Goal: Download file/media

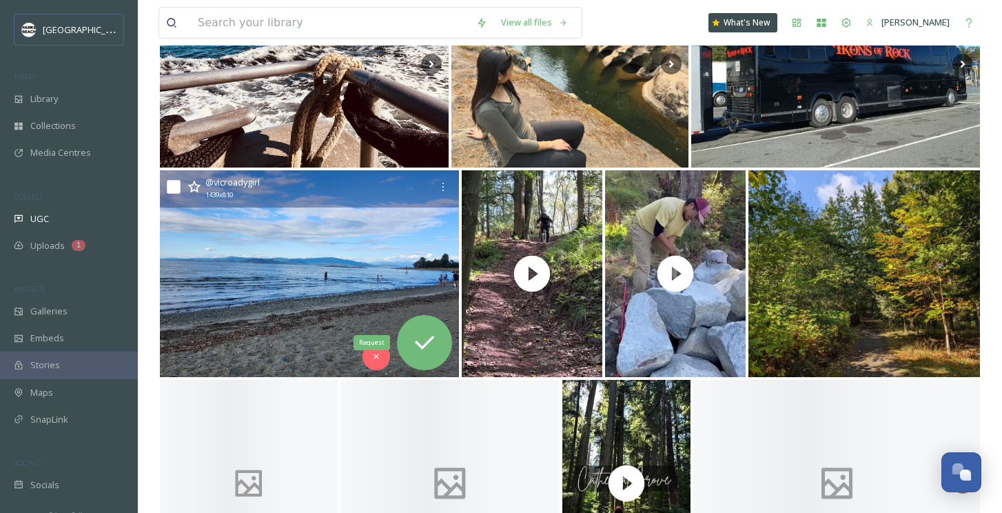
scroll to position [2196, 0]
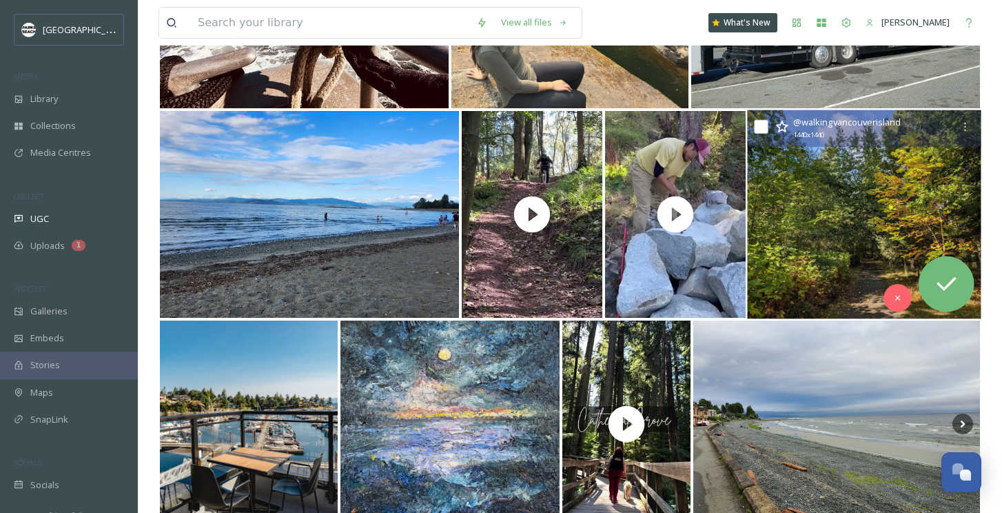
click at [862, 231] on img at bounding box center [864, 214] width 234 height 209
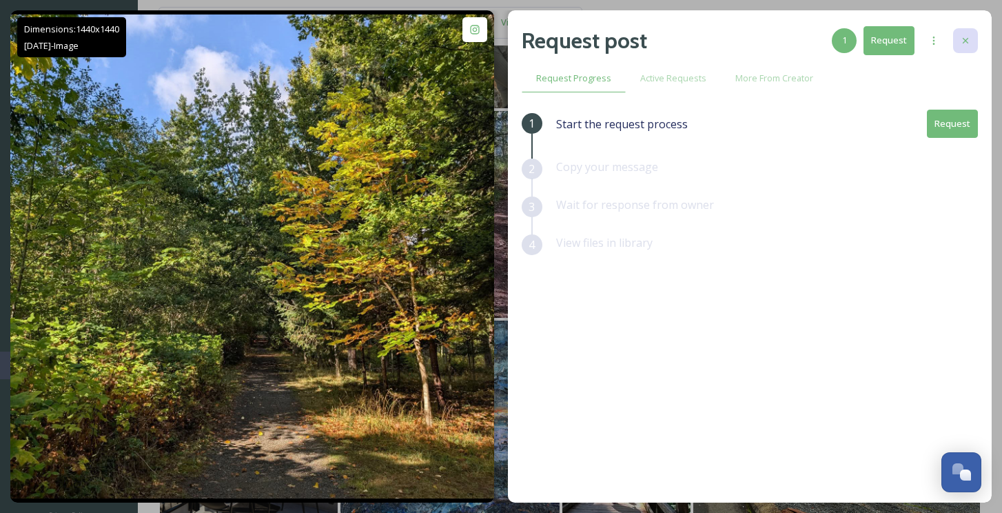
click at [967, 33] on div at bounding box center [965, 40] width 25 height 25
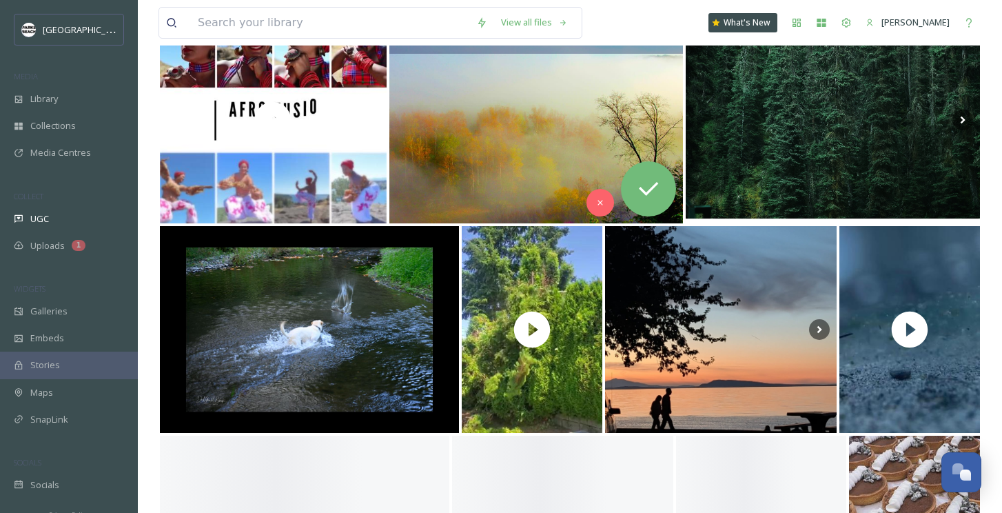
scroll to position [4950, 0]
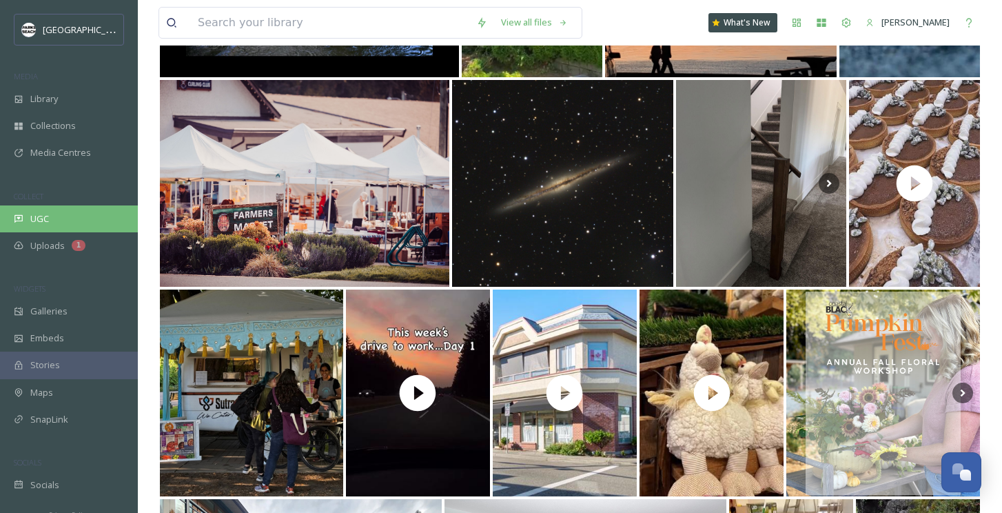
click at [44, 212] on span "UGC" at bounding box center [39, 218] width 19 height 13
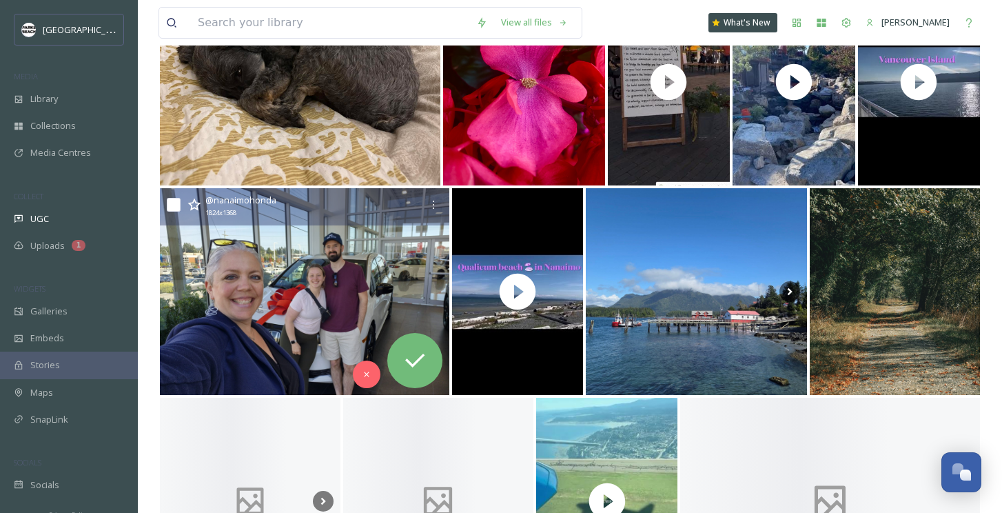
scroll to position [260, 0]
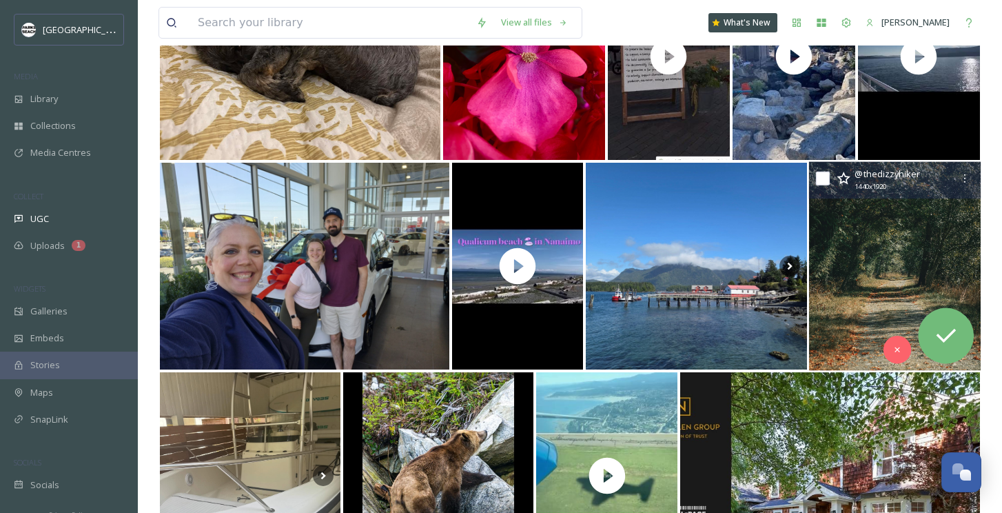
click at [928, 222] on img at bounding box center [895, 266] width 172 height 209
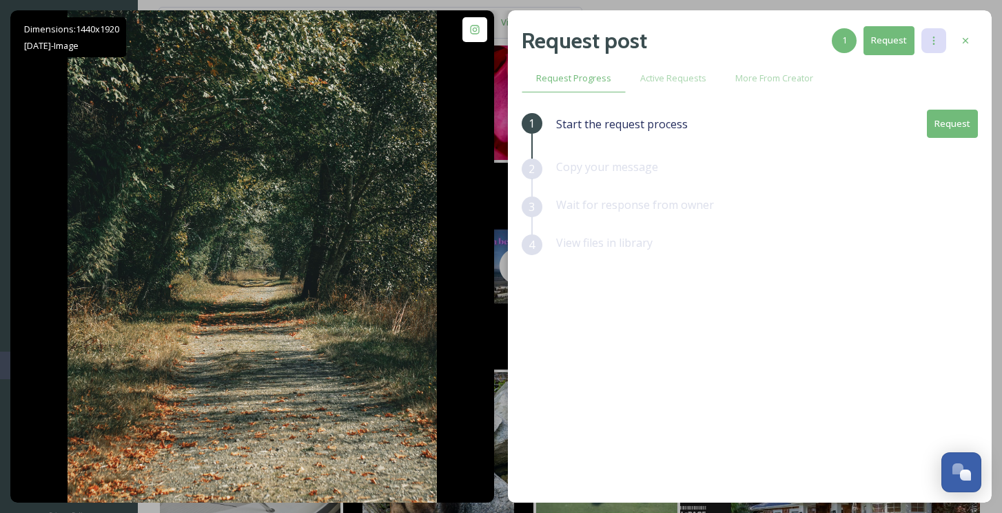
click at [933, 35] on icon at bounding box center [933, 40] width 11 height 11
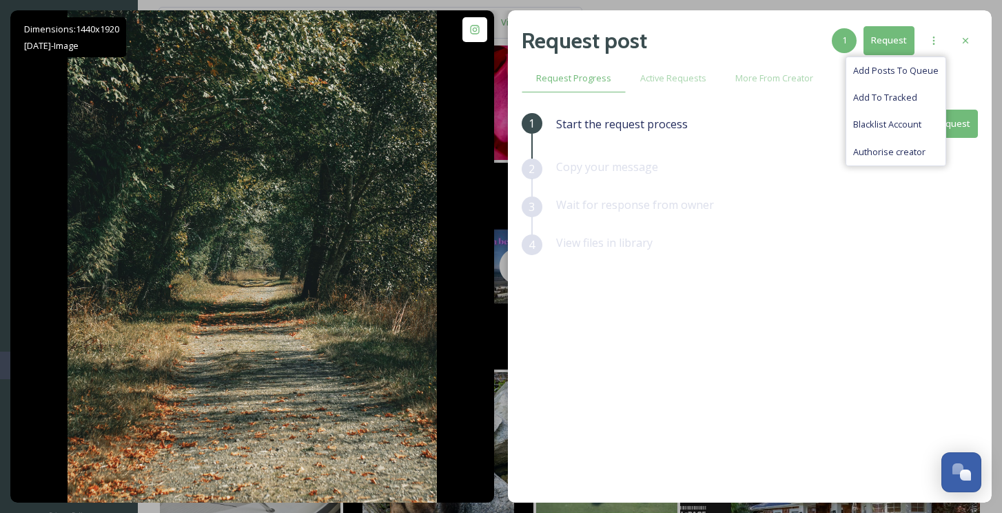
click at [815, 243] on div "View files in library" at bounding box center [767, 253] width 422 height 38
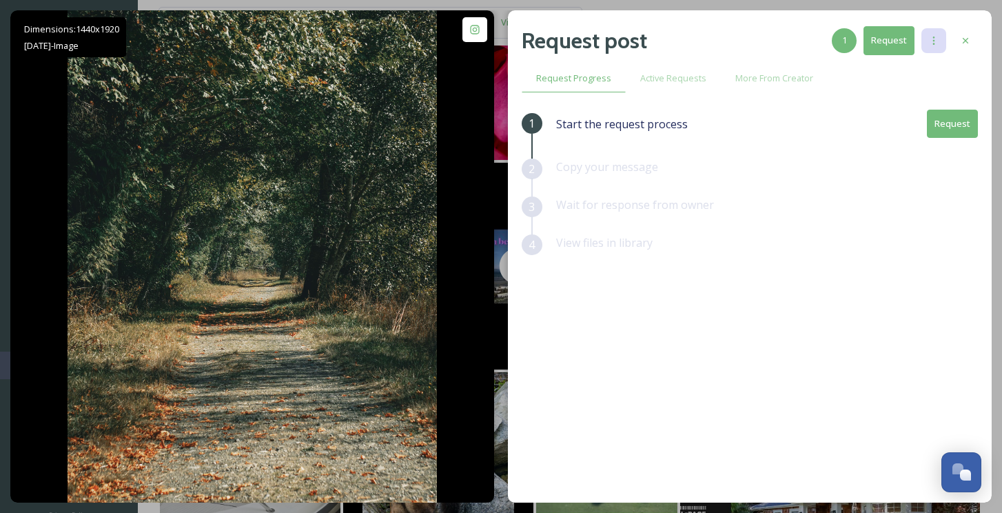
click at [933, 44] on icon at bounding box center [934, 41] width 2 height 8
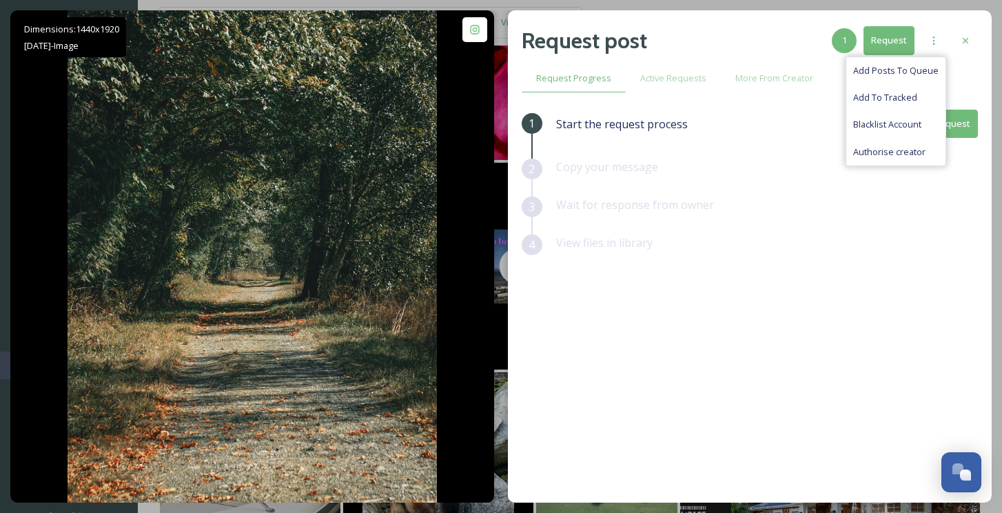
click at [744, 333] on div "1 Start the request process Request 2 Copy your message 3 Wait for response fro…" at bounding box center [749, 270] width 456 height 321
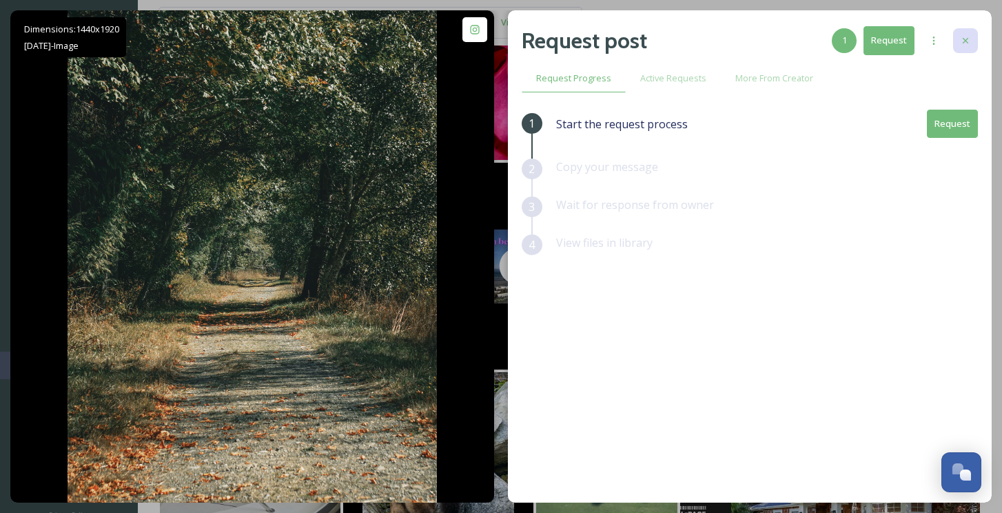
click at [963, 40] on icon at bounding box center [965, 40] width 11 height 11
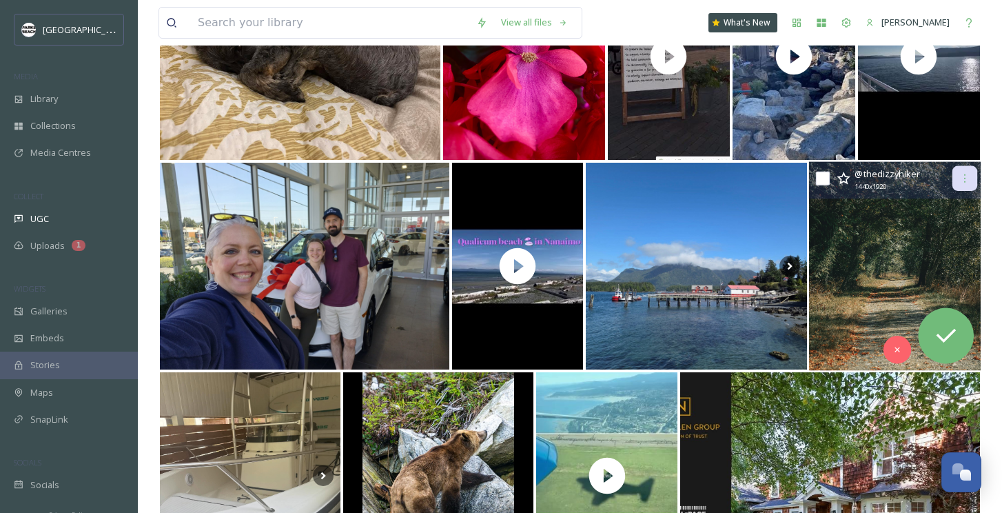
click at [957, 179] on div at bounding box center [964, 178] width 25 height 25
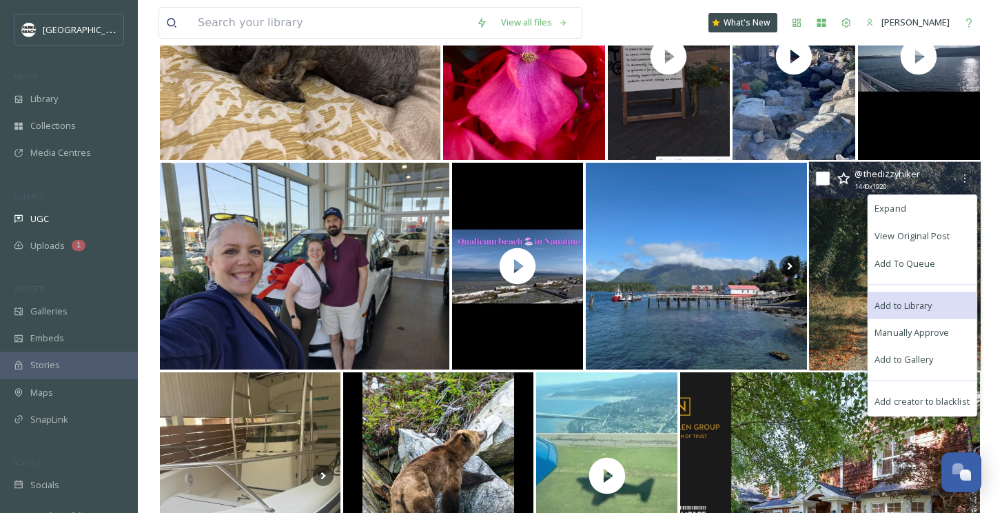
click at [919, 298] on div "Add to Library" at bounding box center [922, 305] width 109 height 28
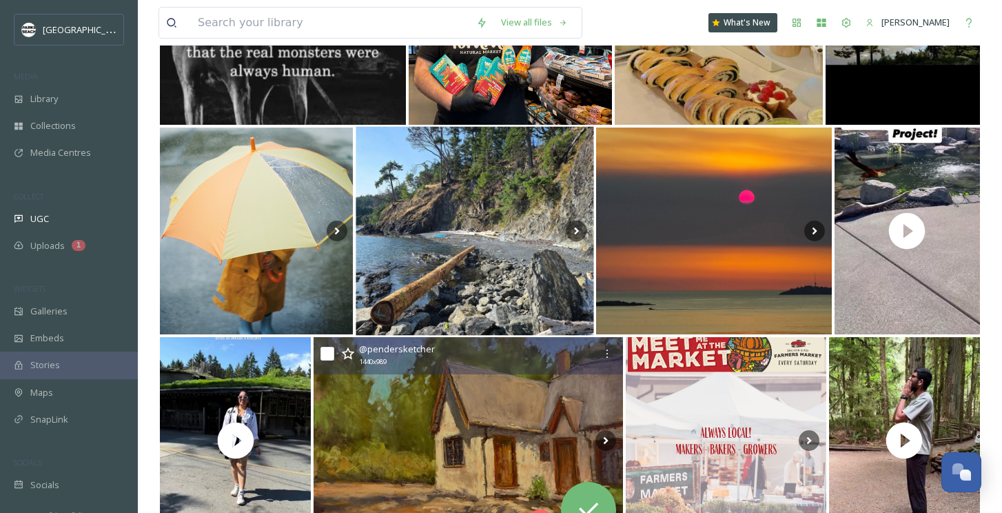
scroll to position [5901, 0]
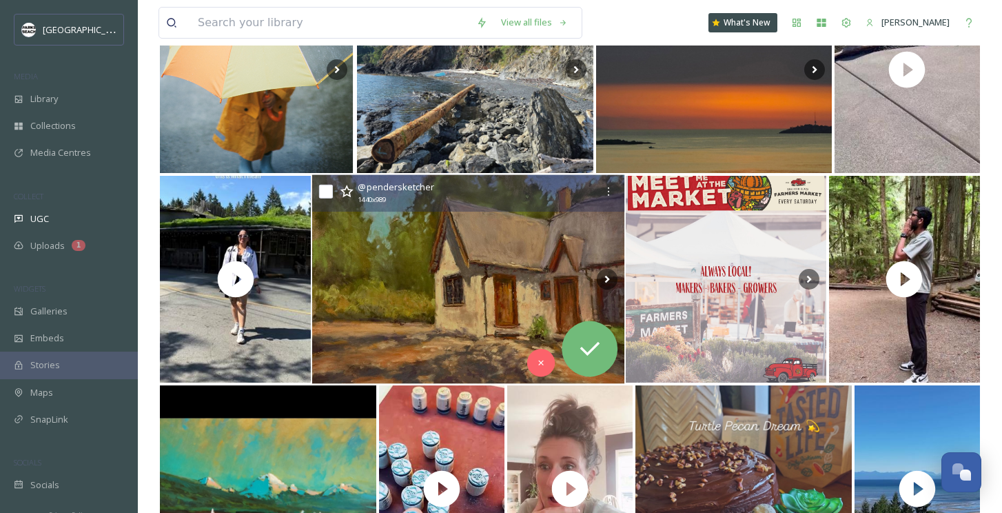
click at [571, 239] on img at bounding box center [468, 279] width 312 height 209
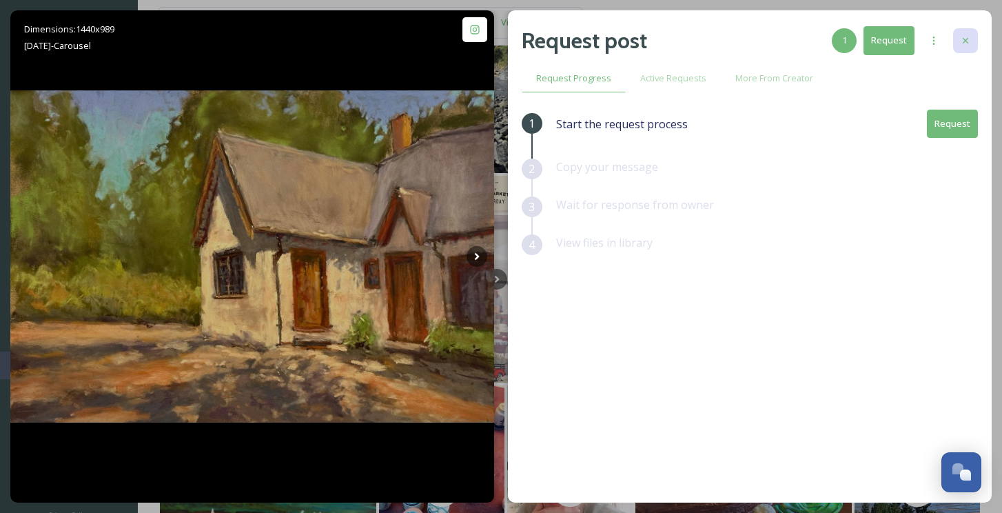
click at [963, 35] on icon at bounding box center [965, 40] width 11 height 11
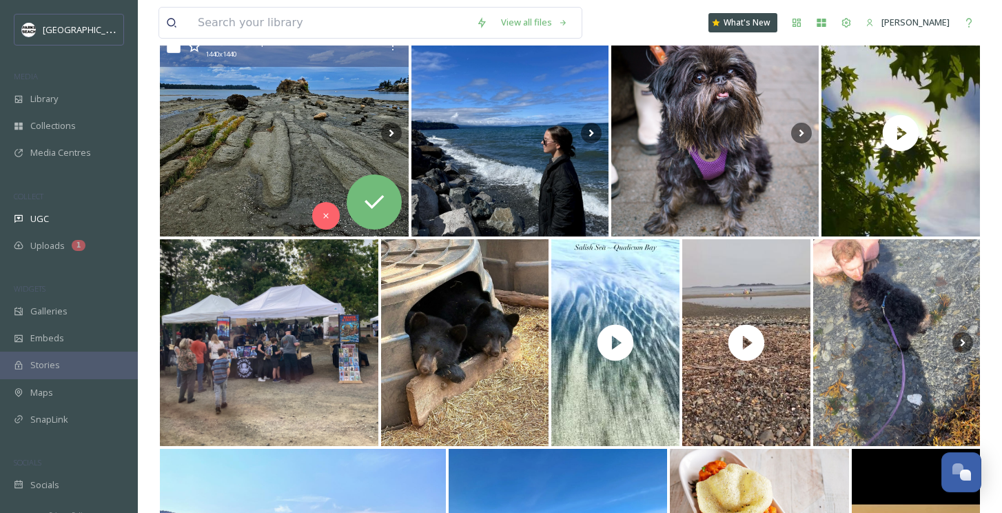
scroll to position [3340, 0]
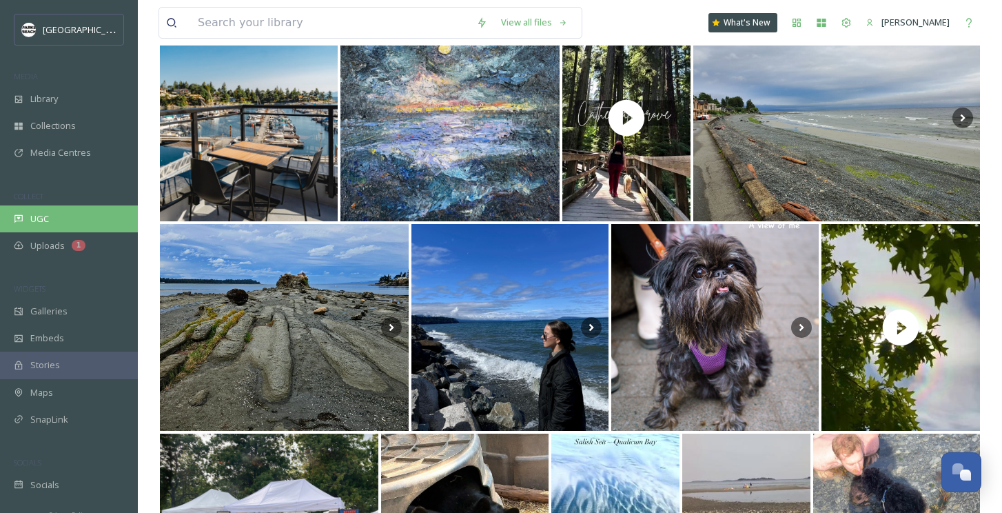
click at [50, 212] on div "UGC" at bounding box center [69, 218] width 138 height 27
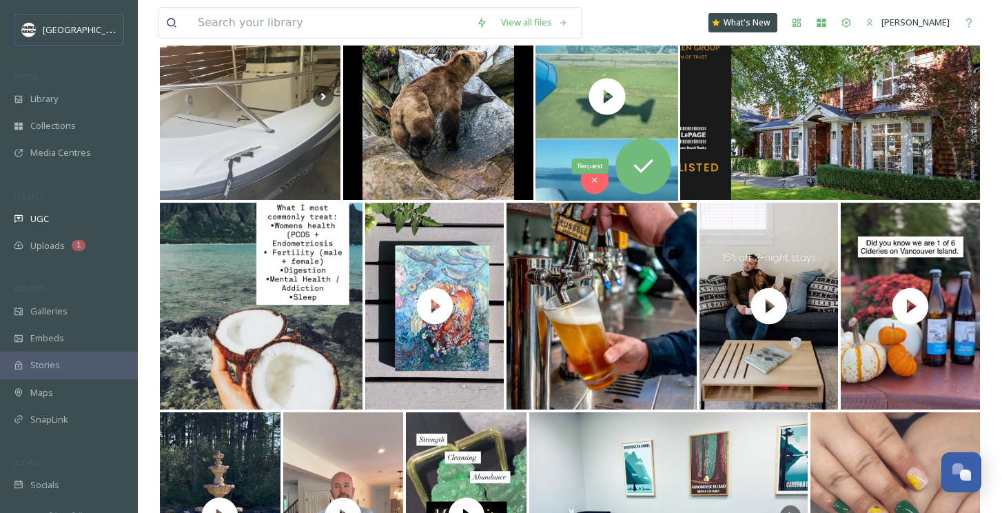
scroll to position [764, 0]
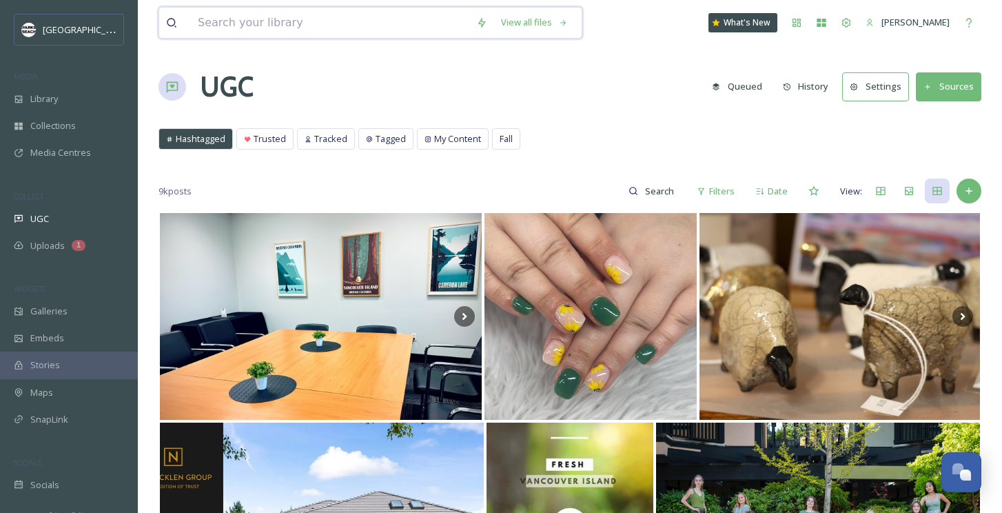
click at [252, 28] on input at bounding box center [330, 23] width 278 height 30
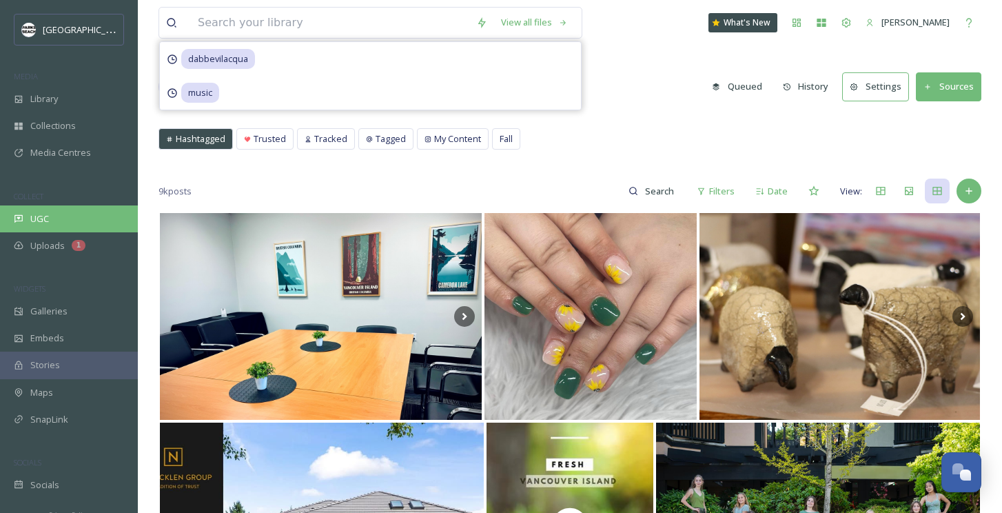
click at [54, 218] on div "UGC" at bounding box center [69, 218] width 138 height 27
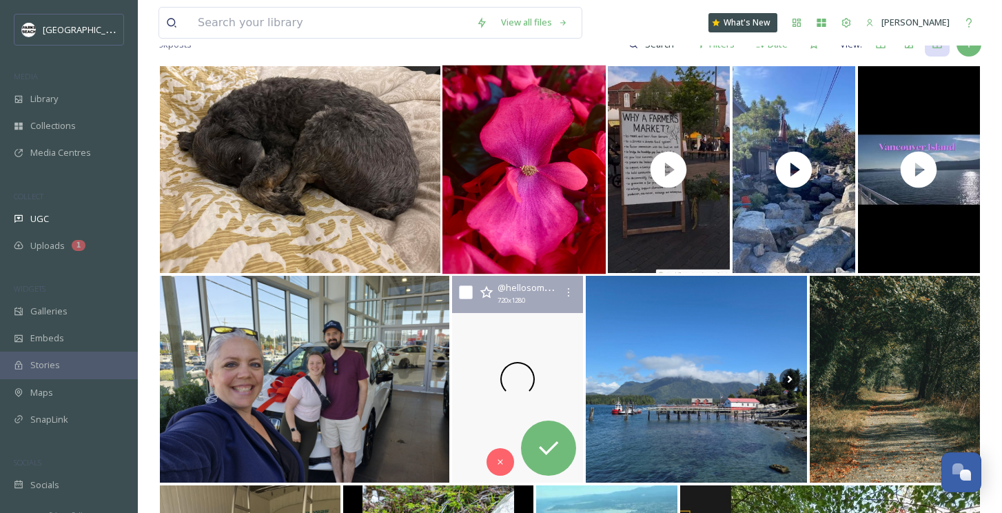
scroll to position [345, 0]
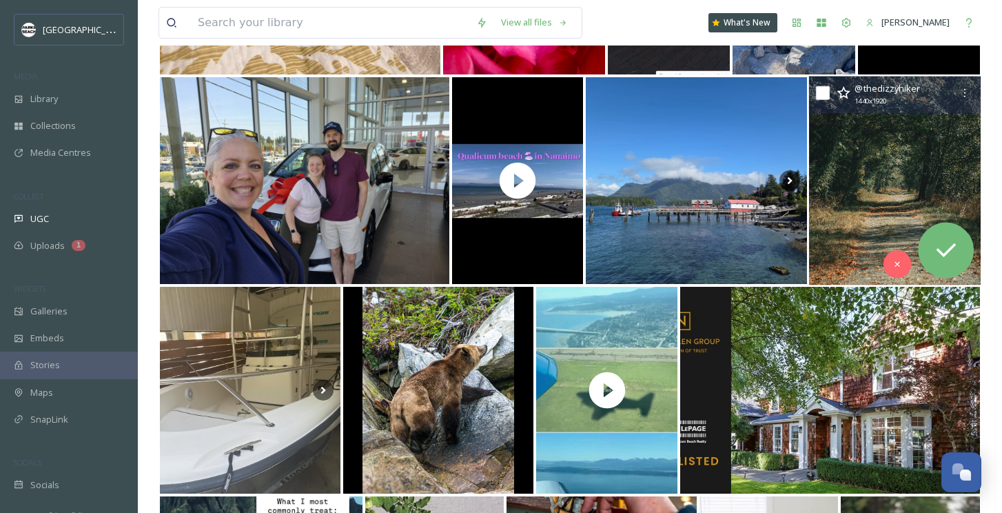
click at [931, 192] on img at bounding box center [895, 180] width 172 height 209
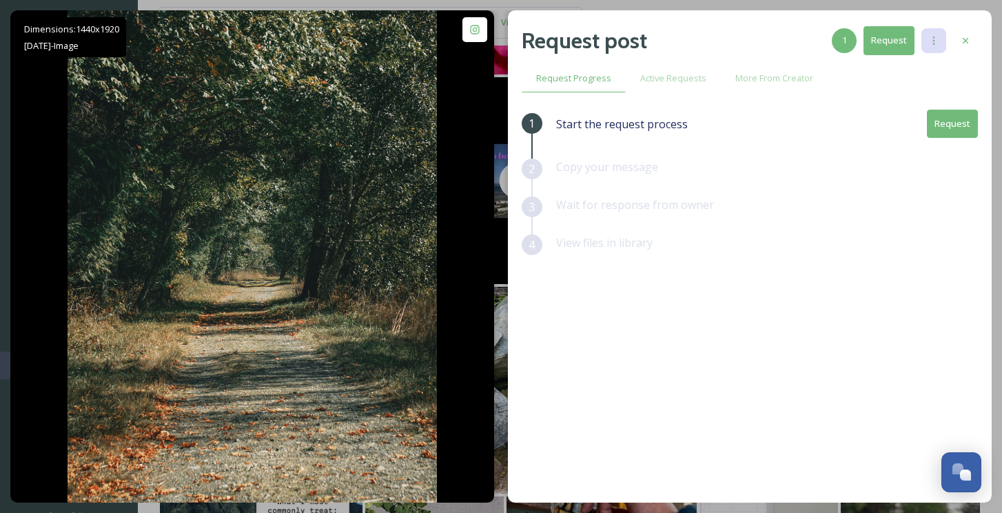
click at [937, 40] on icon at bounding box center [933, 40] width 11 height 11
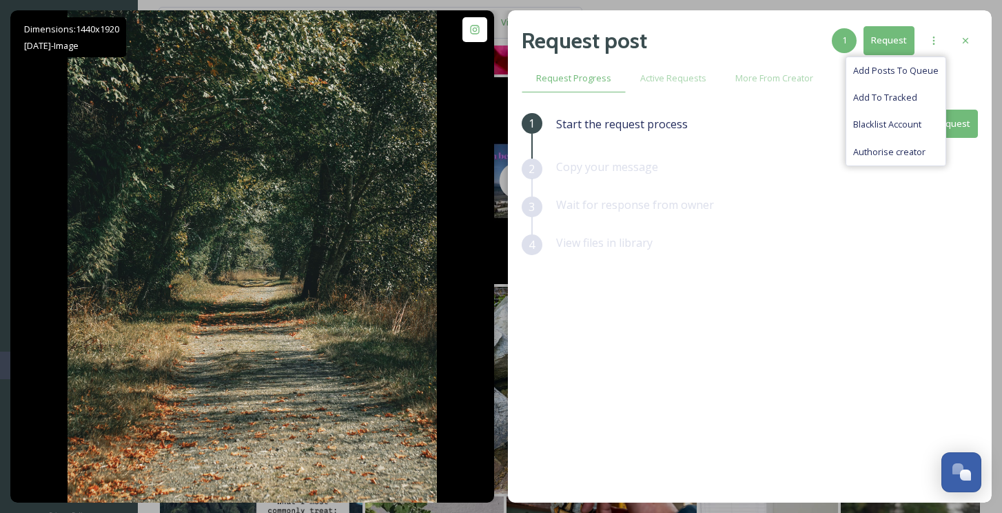
click at [786, 261] on div "View files in library" at bounding box center [767, 253] width 422 height 38
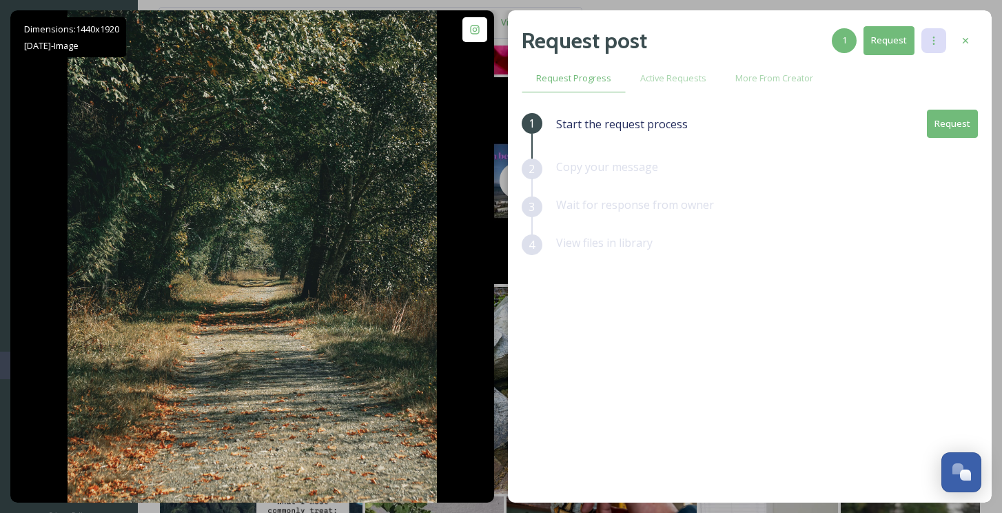
click at [932, 39] on icon at bounding box center [933, 40] width 11 height 11
click at [935, 7] on div "Dimensions: 1440 x 1920 Sep 24 - Image @ thedizzyhiker Posted 1 day ago View Po…" at bounding box center [501, 256] width 1002 height 513
click at [960, 43] on icon at bounding box center [965, 40] width 11 height 11
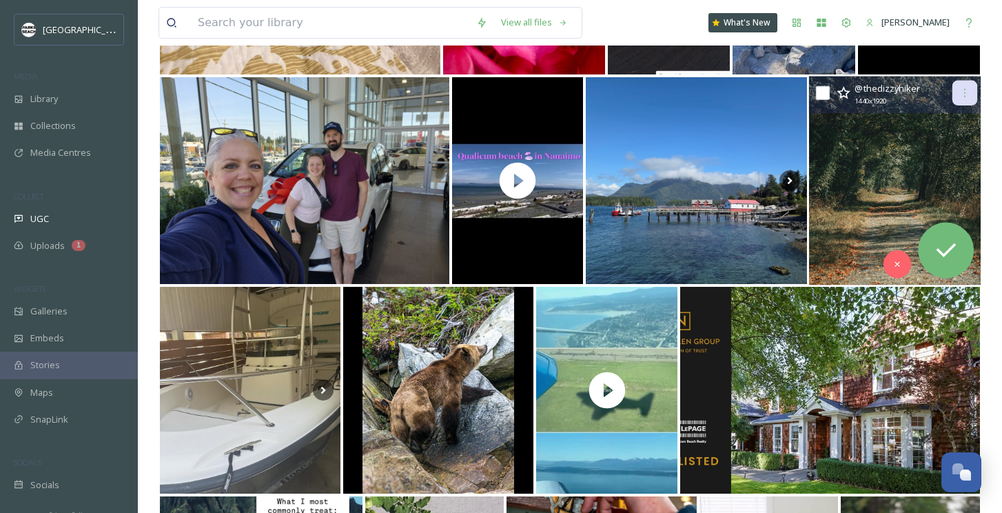
click at [960, 98] on icon at bounding box center [964, 92] width 11 height 11
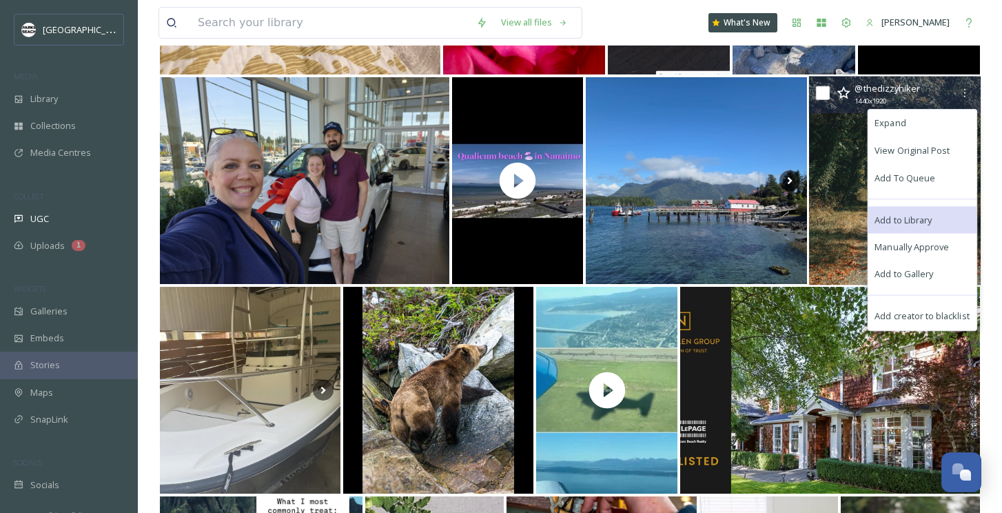
click at [910, 224] on span "Add to Library" at bounding box center [903, 219] width 57 height 13
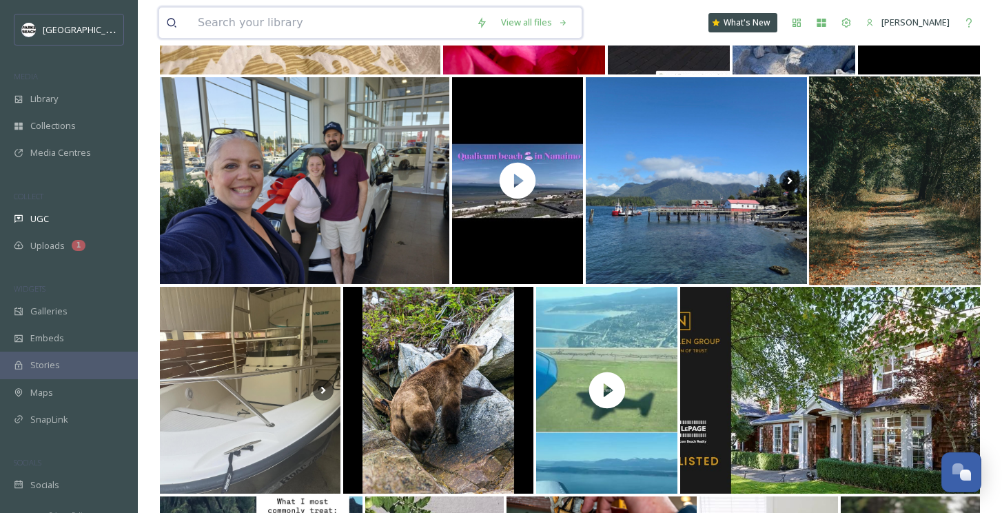
click at [296, 19] on input at bounding box center [330, 23] width 278 height 30
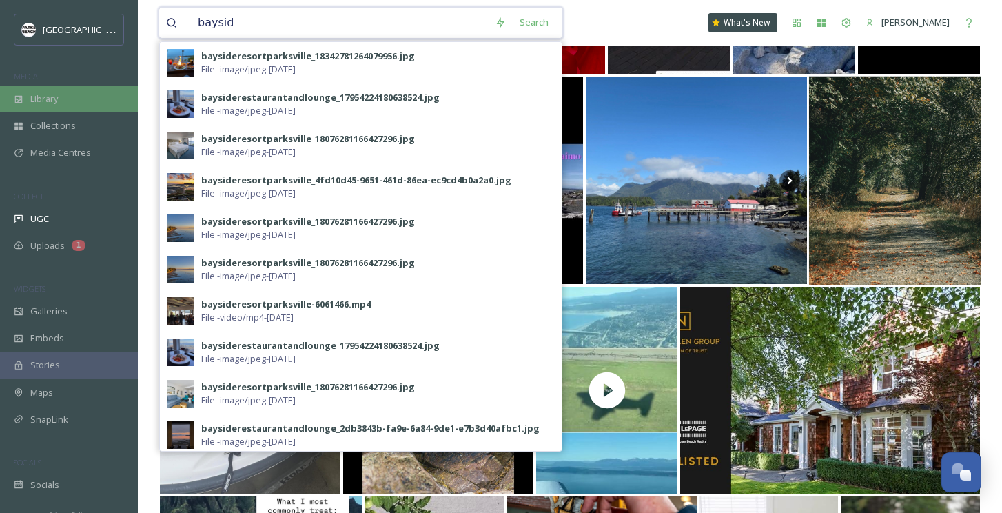
type input "baysid"
click at [53, 103] on span "Library" at bounding box center [44, 98] width 28 height 13
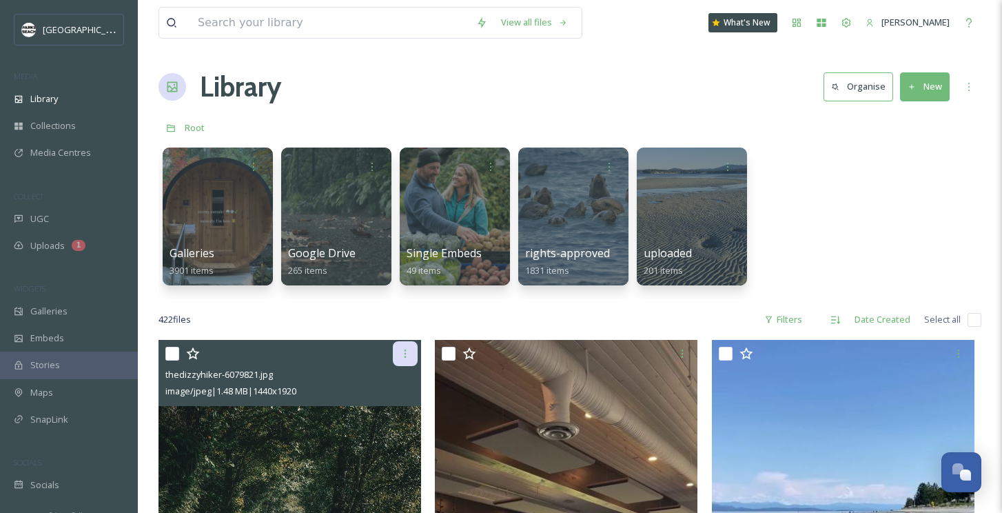
click at [409, 358] on icon at bounding box center [405, 353] width 11 height 11
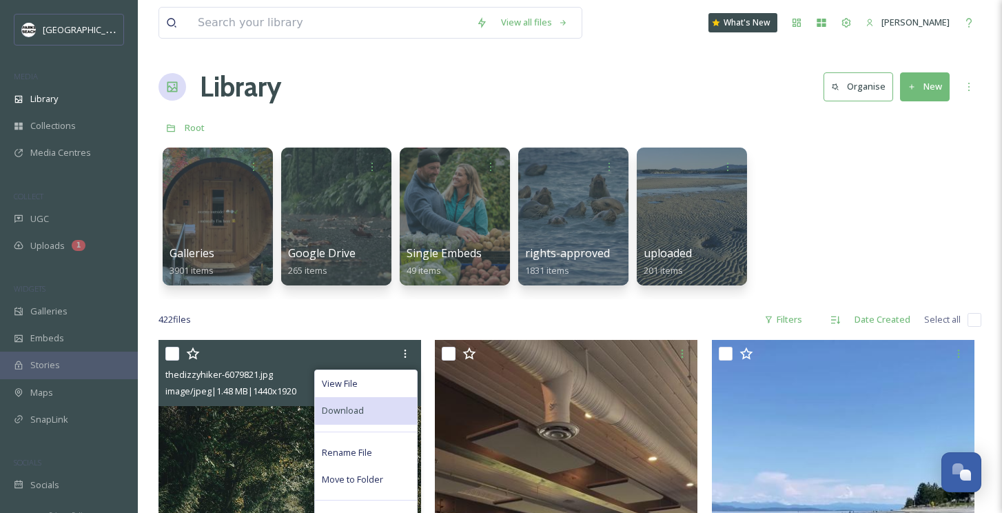
click at [364, 403] on div "Download" at bounding box center [366, 410] width 102 height 27
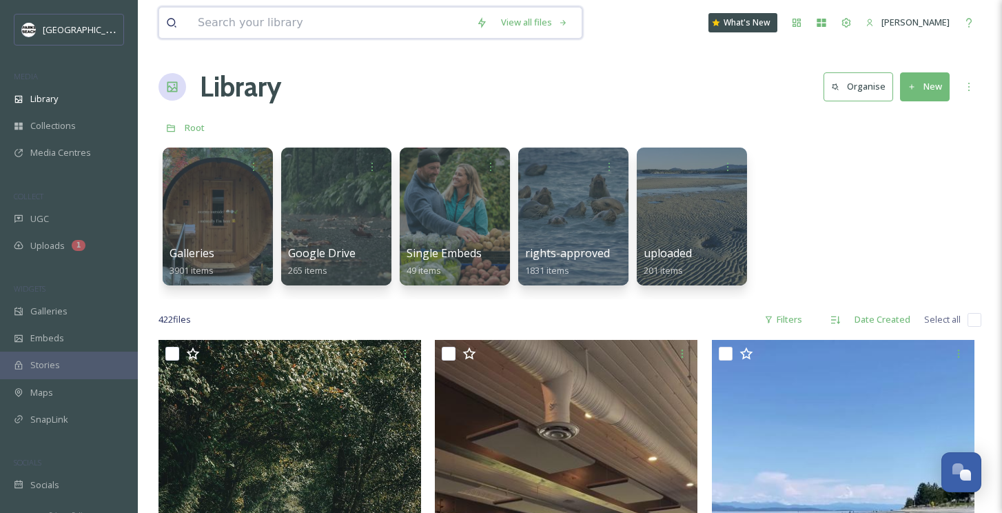
click at [249, 37] on input at bounding box center [330, 23] width 278 height 30
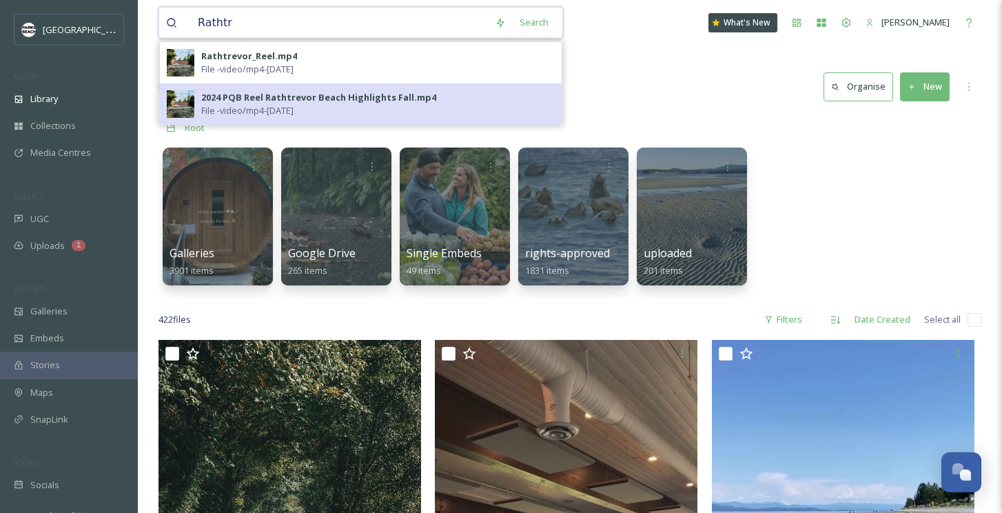
type input "Rathtr"
click at [258, 99] on div "2024 PQB Reel Rathtrevor Beach Highlights Fall.mp4" at bounding box center [318, 97] width 235 height 13
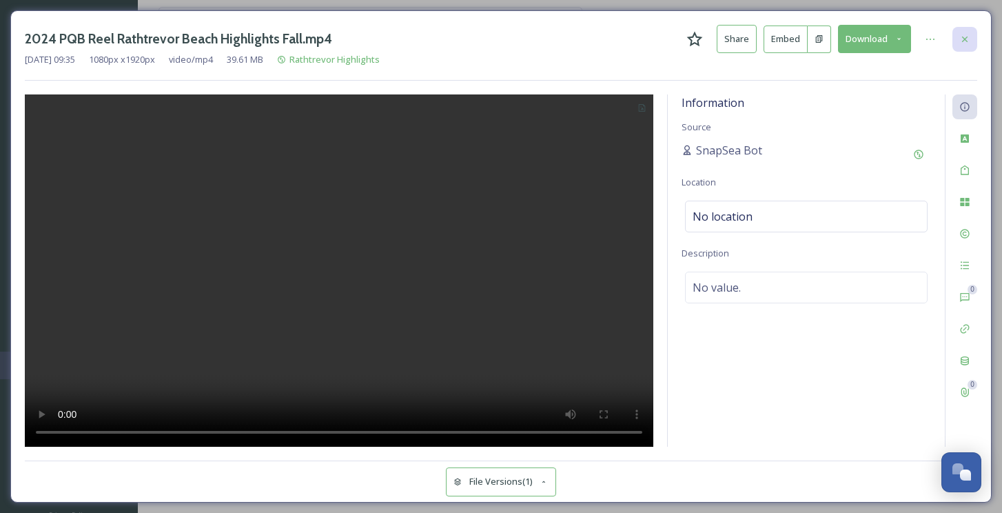
click at [967, 38] on icon at bounding box center [964, 39] width 11 height 11
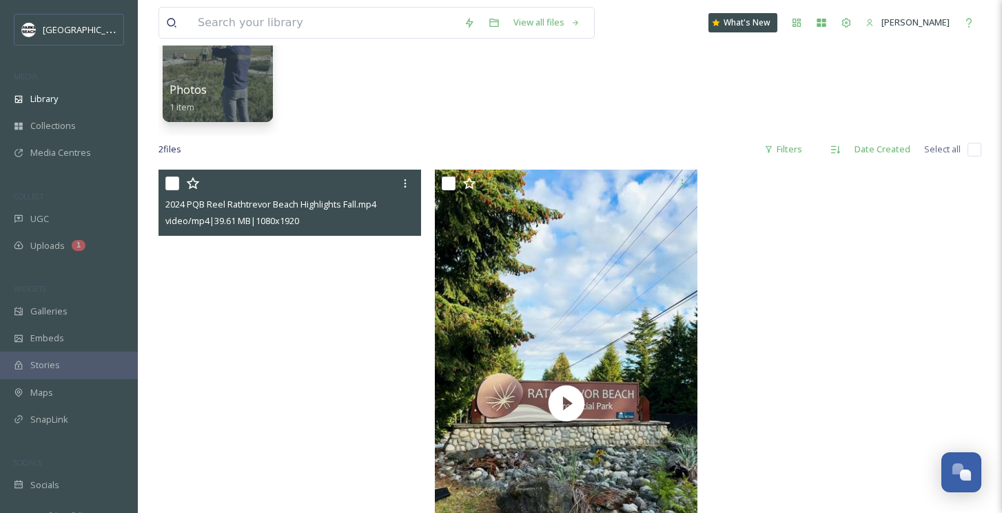
scroll to position [54, 0]
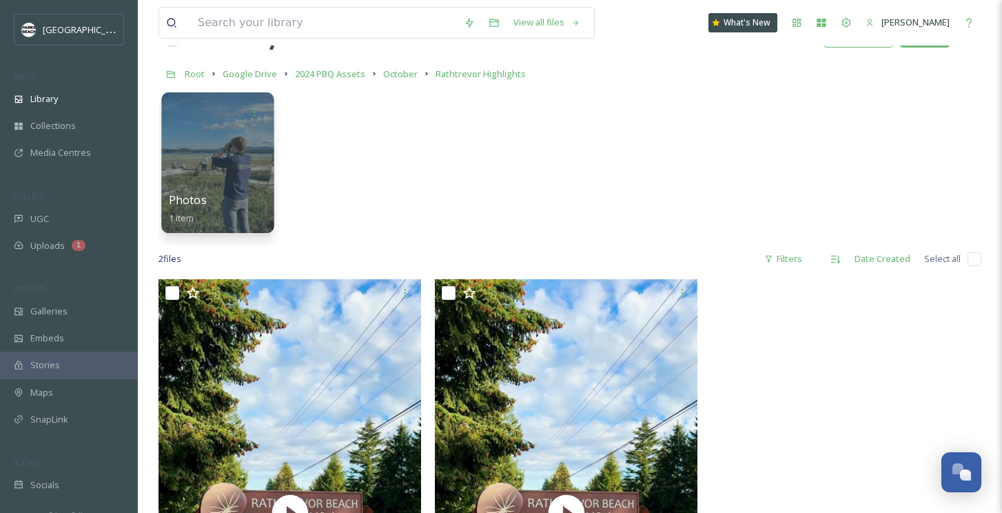
click at [232, 154] on div at bounding box center [217, 162] width 112 height 141
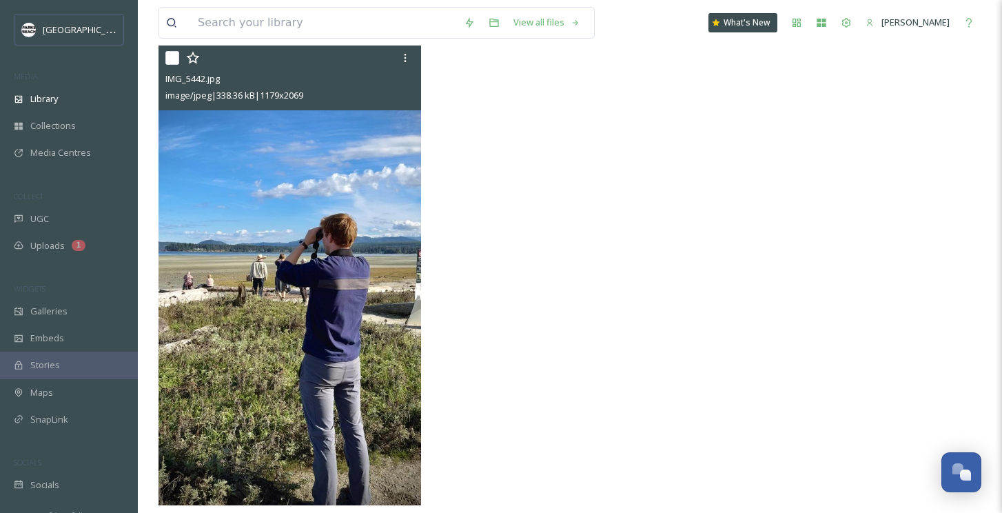
scroll to position [127, 0]
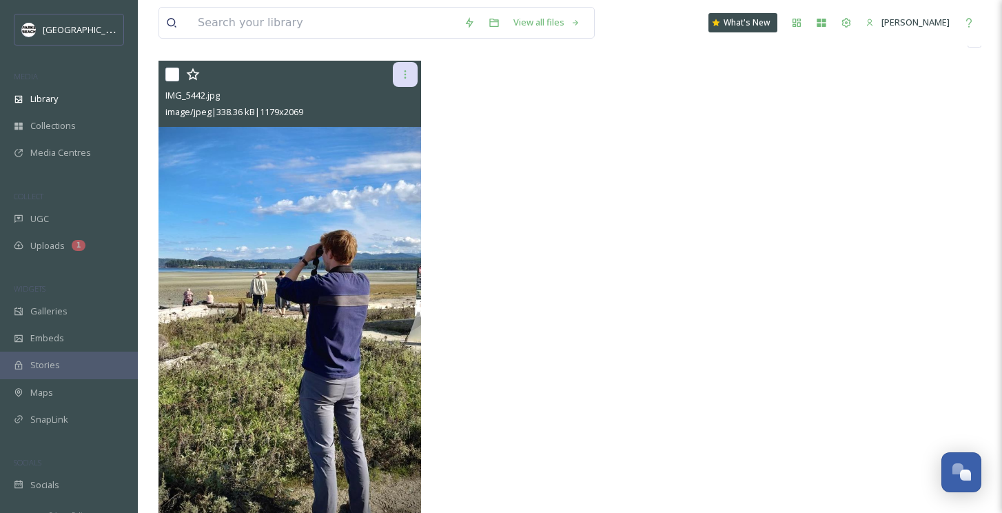
click at [406, 73] on icon at bounding box center [405, 74] width 11 height 11
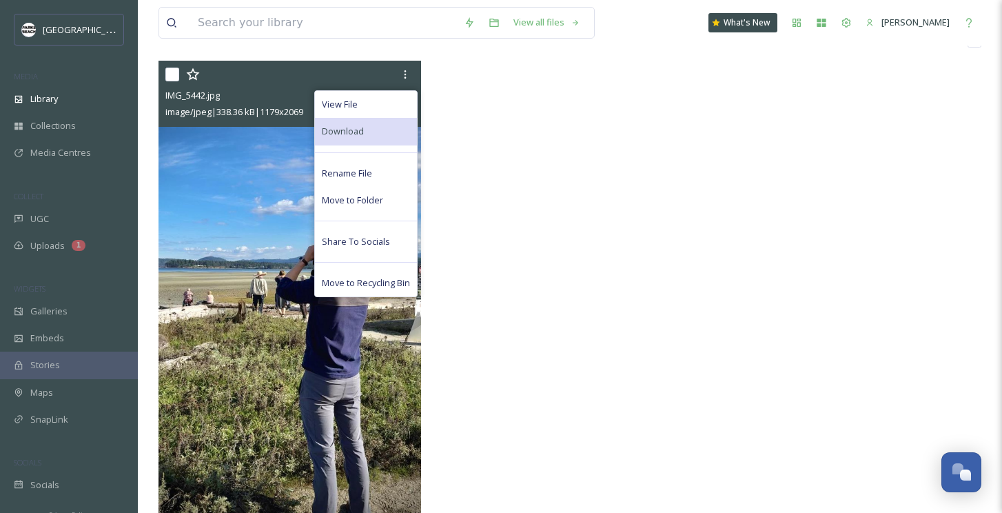
click at [360, 132] on span "Download" at bounding box center [343, 131] width 42 height 13
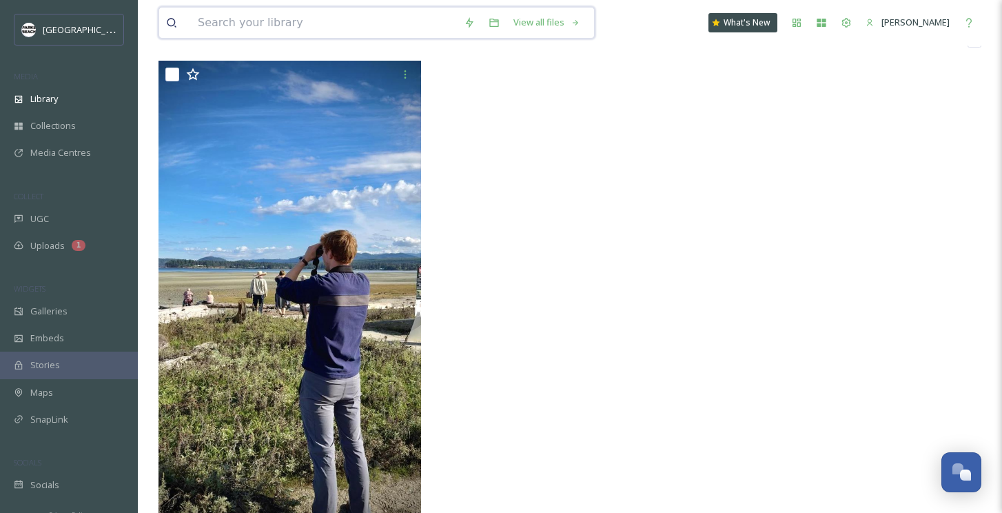
click at [287, 28] on input at bounding box center [324, 23] width 266 height 30
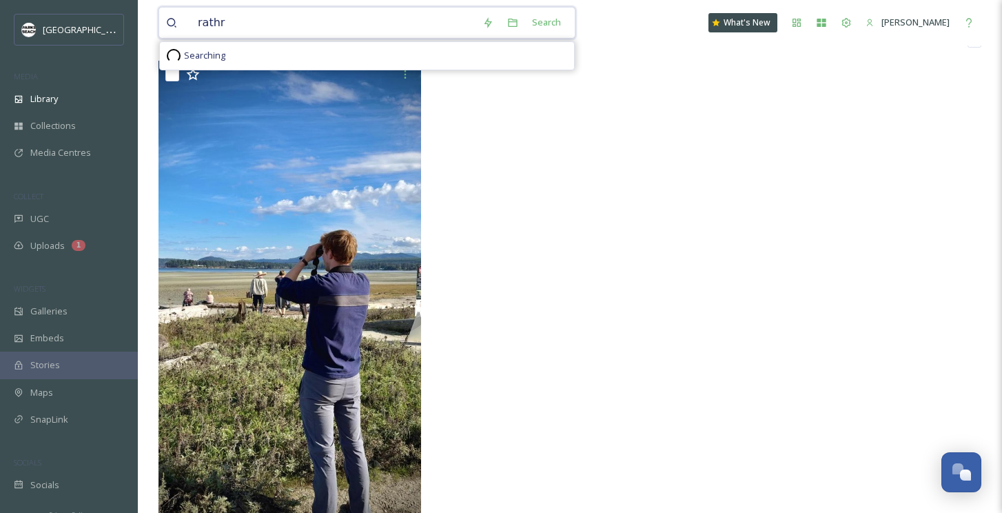
type input "rath"
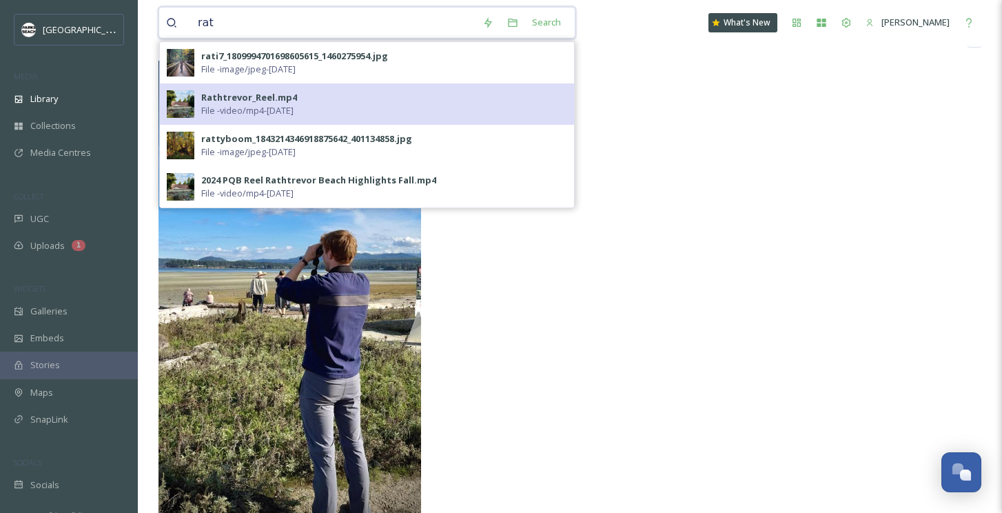
type input "rat"
click at [276, 101] on div "Rathtrevor_Reel.mp4" at bounding box center [249, 97] width 96 height 13
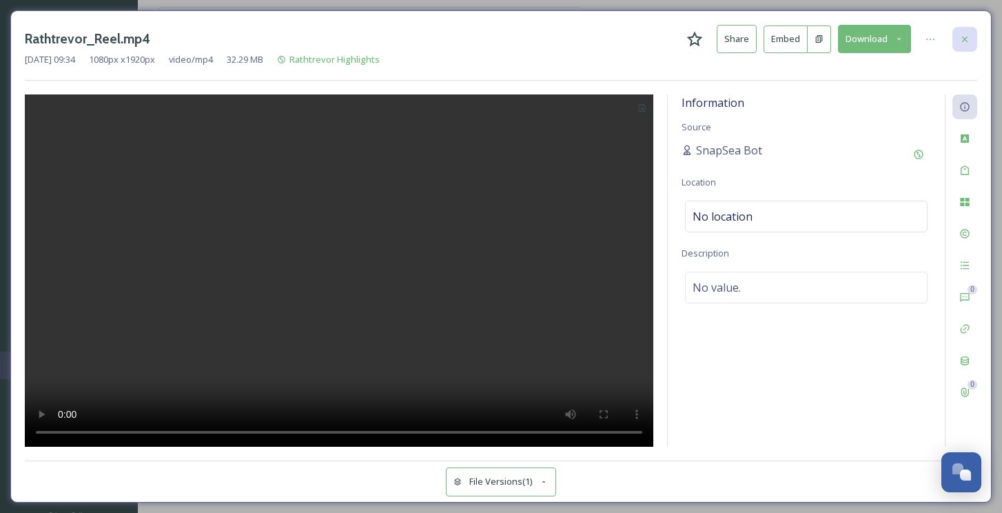
click at [966, 37] on icon at bounding box center [965, 39] width 6 height 6
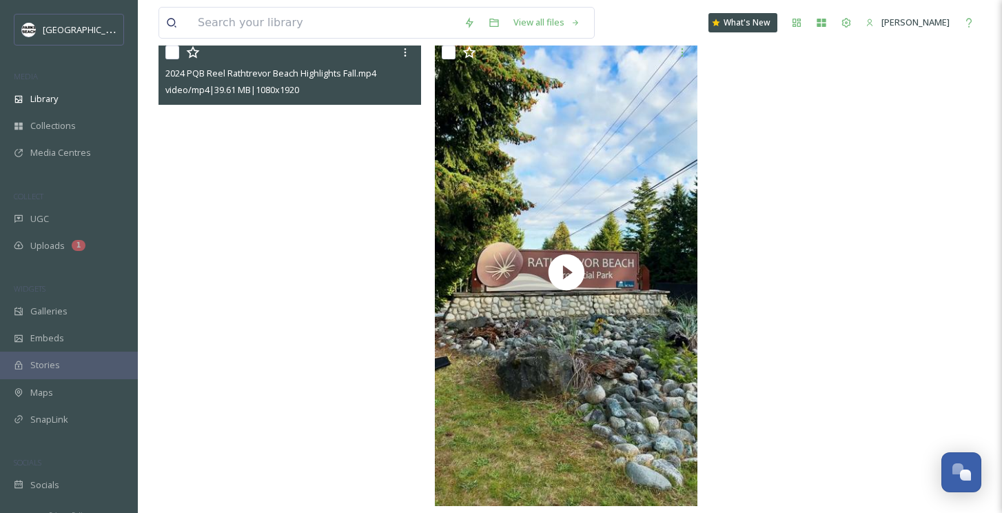
scroll to position [231, 0]
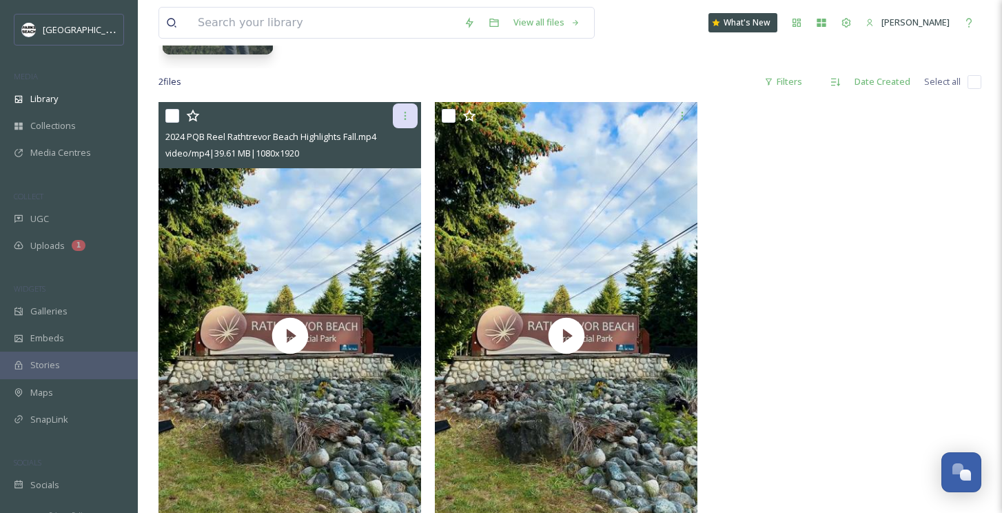
click at [404, 117] on icon at bounding box center [405, 115] width 11 height 11
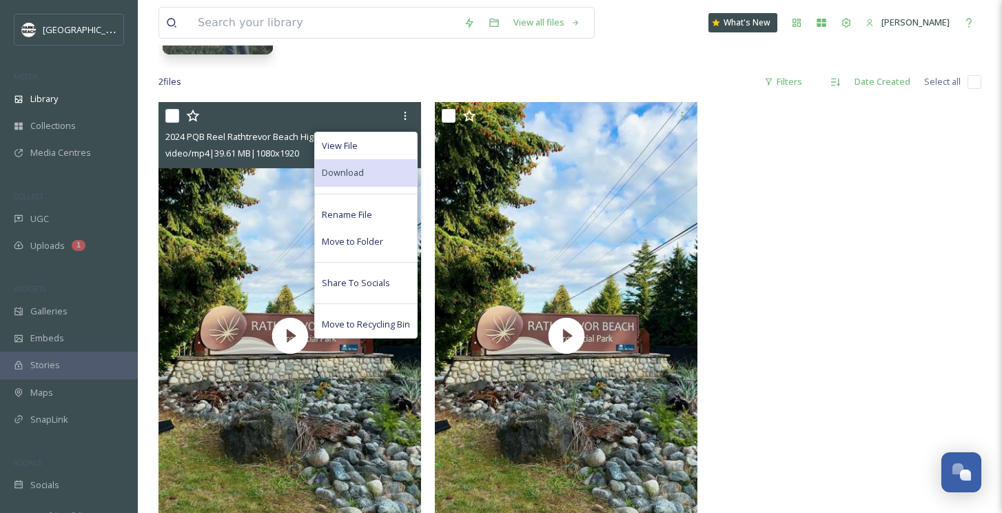
click at [359, 176] on span "Download" at bounding box center [343, 172] width 42 height 13
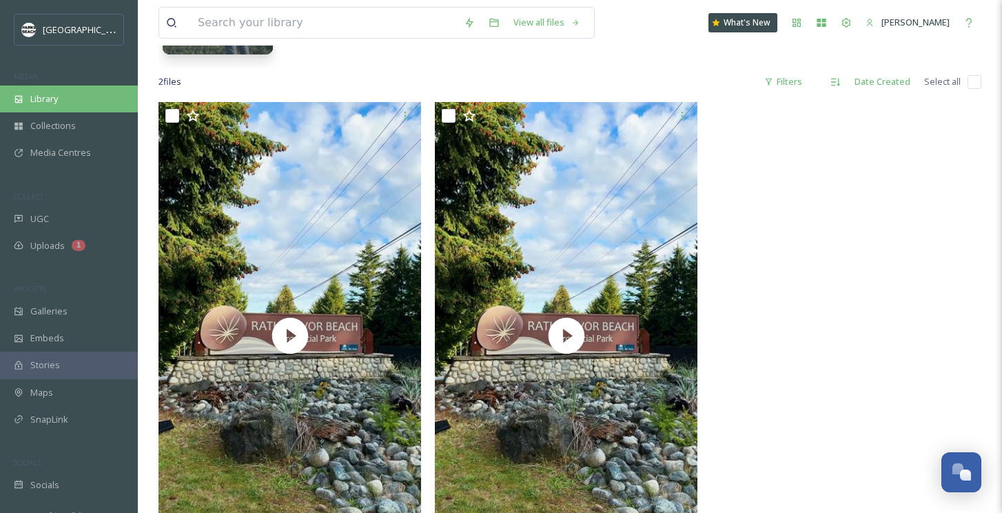
click at [34, 103] on span "Library" at bounding box center [44, 98] width 28 height 13
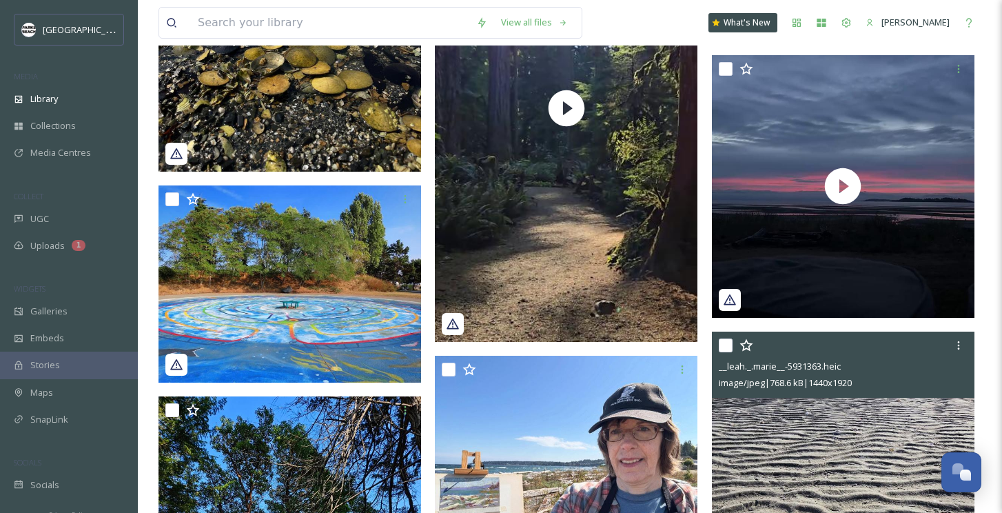
scroll to position [1055, 0]
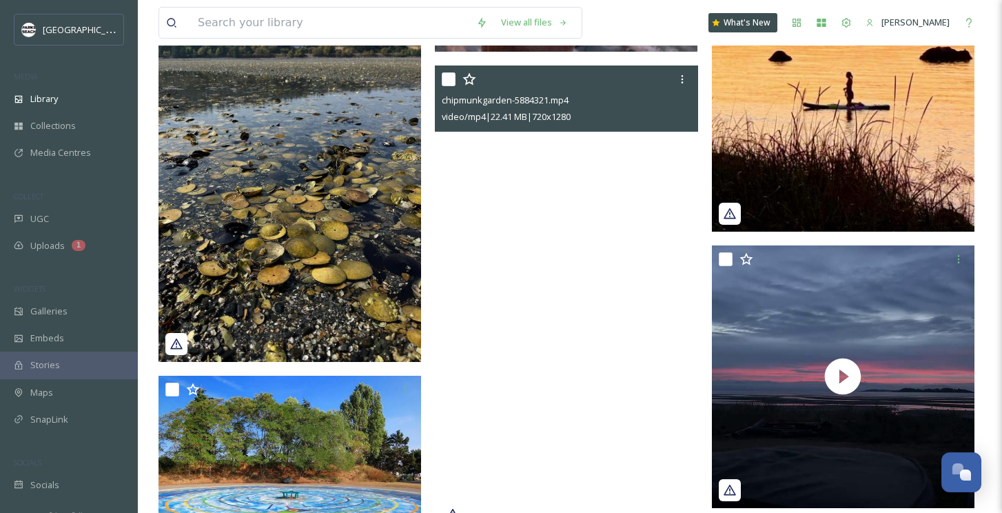
click at [559, 176] on video "chipmunkgarden-5884321.mp4" at bounding box center [566, 298] width 262 height 466
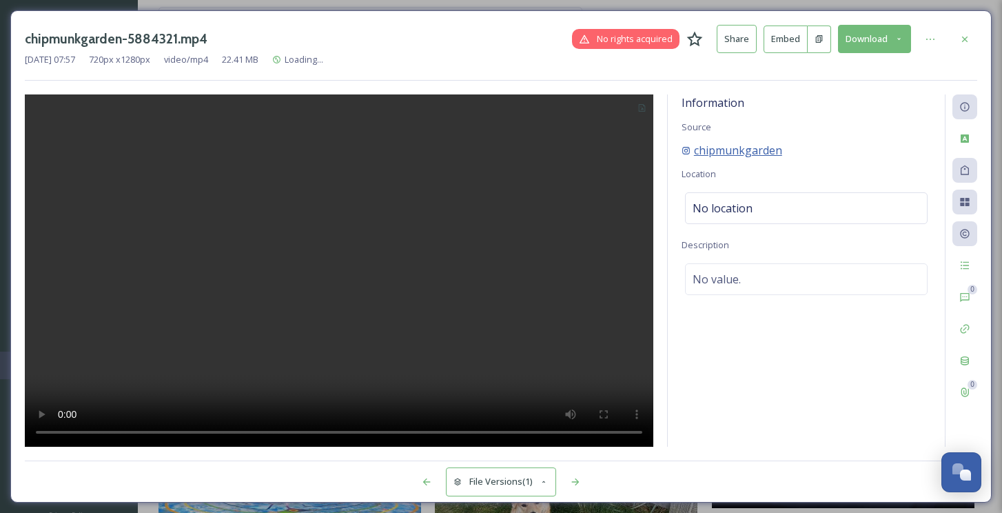
click at [719, 149] on span "chipmunkgarden" at bounding box center [738, 150] width 88 height 17
click at [969, 35] on icon at bounding box center [964, 39] width 11 height 11
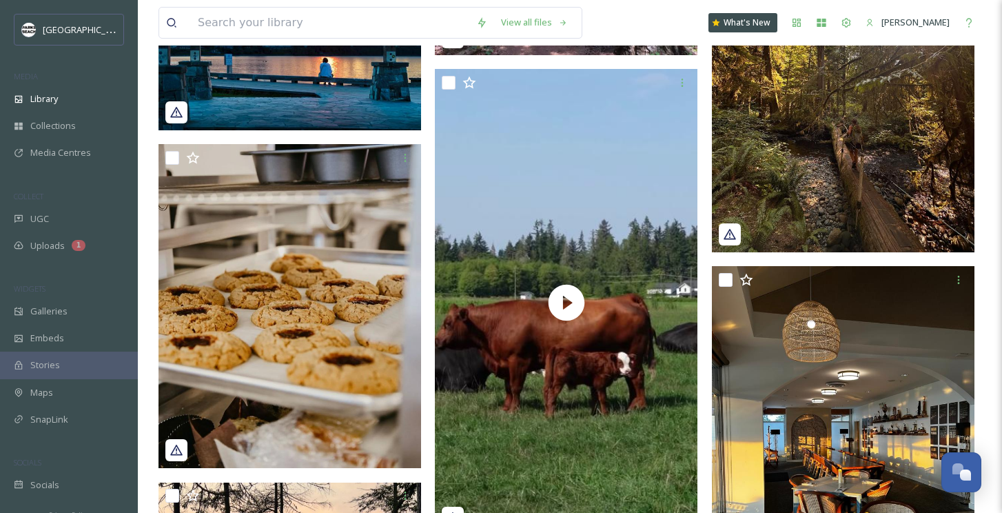
scroll to position [4870, 0]
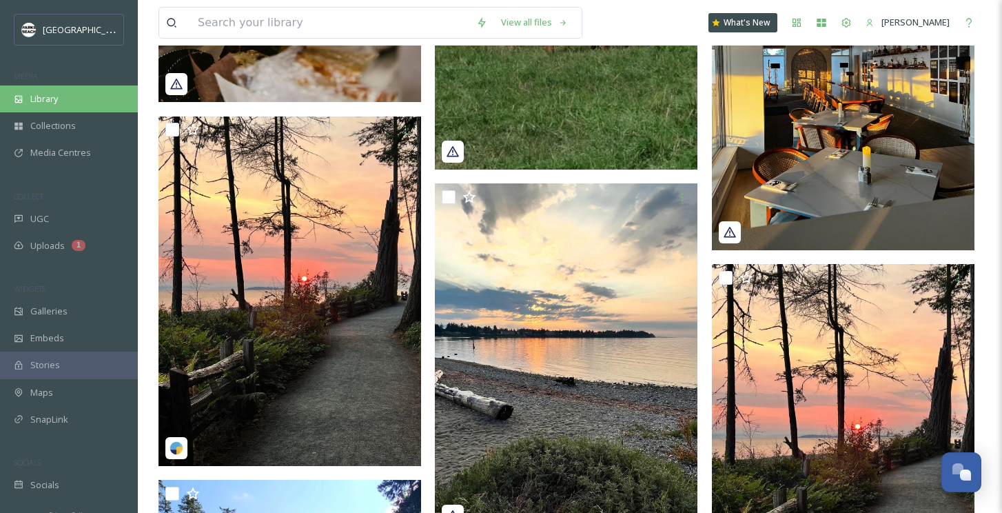
click at [66, 107] on div "Library" at bounding box center [69, 98] width 138 height 27
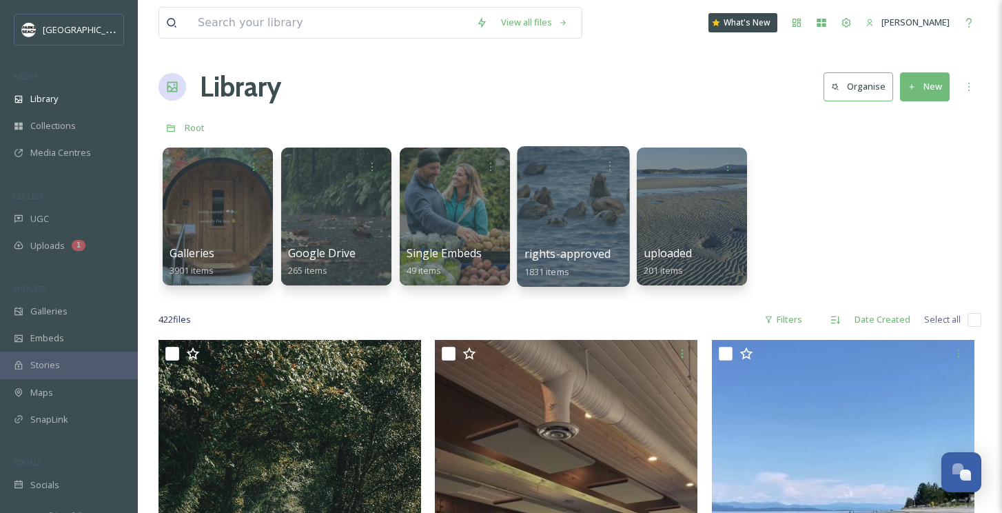
click at [563, 220] on div at bounding box center [573, 216] width 112 height 141
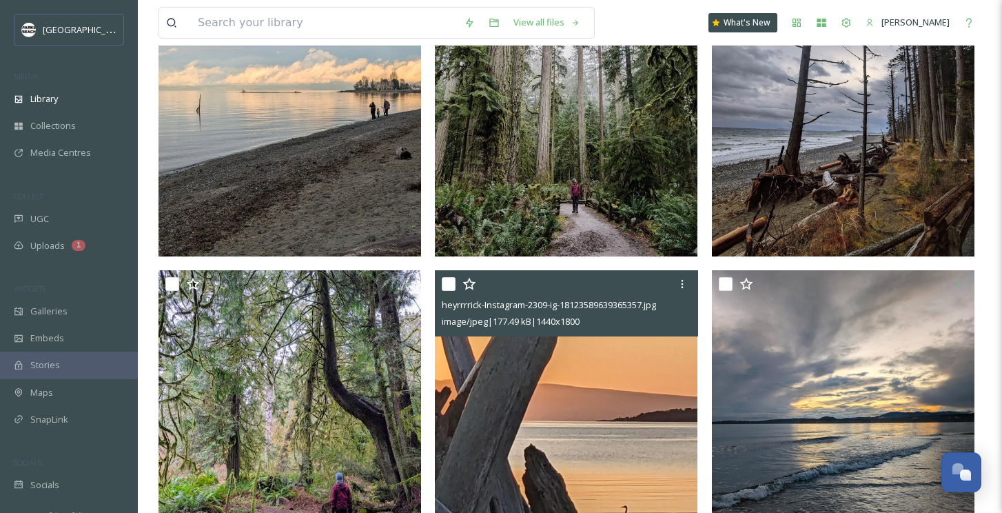
scroll to position [462, 0]
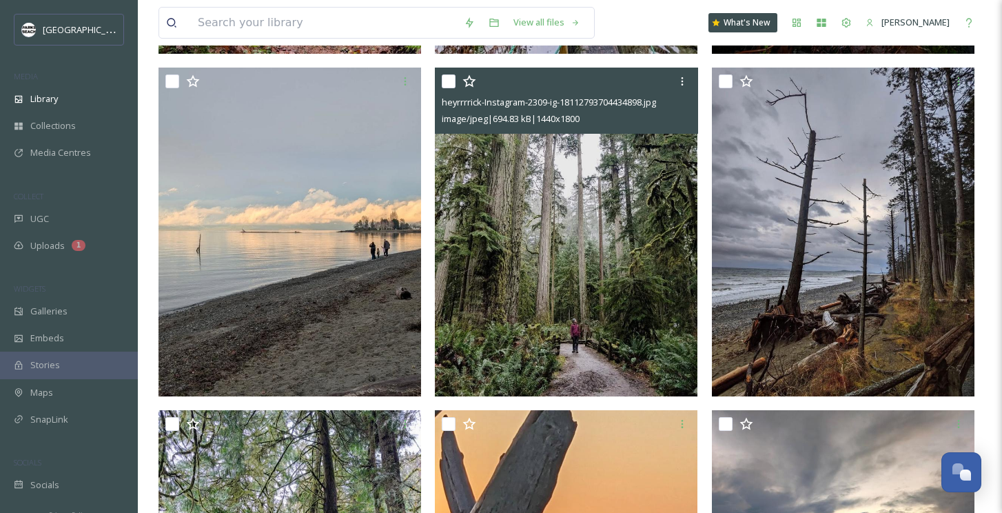
click at [513, 180] on img at bounding box center [566, 232] width 262 height 328
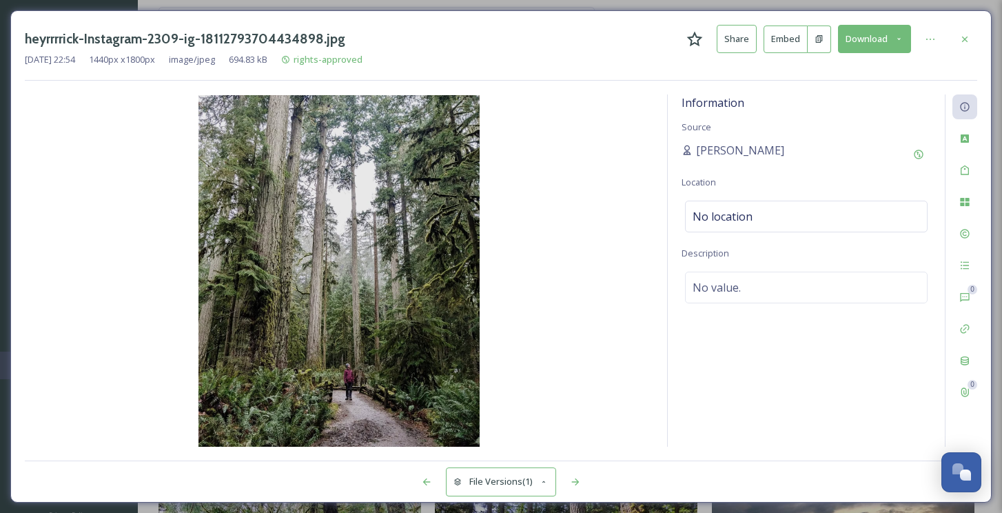
click at [870, 36] on button "Download" at bounding box center [874, 39] width 73 height 28
click at [954, 4] on div "heyrrrrick-Instagram-2309-ig-18112793704434898.jpg Share Embed Download Downloa…" at bounding box center [501, 256] width 1002 height 513
click at [966, 35] on icon at bounding box center [964, 39] width 11 height 11
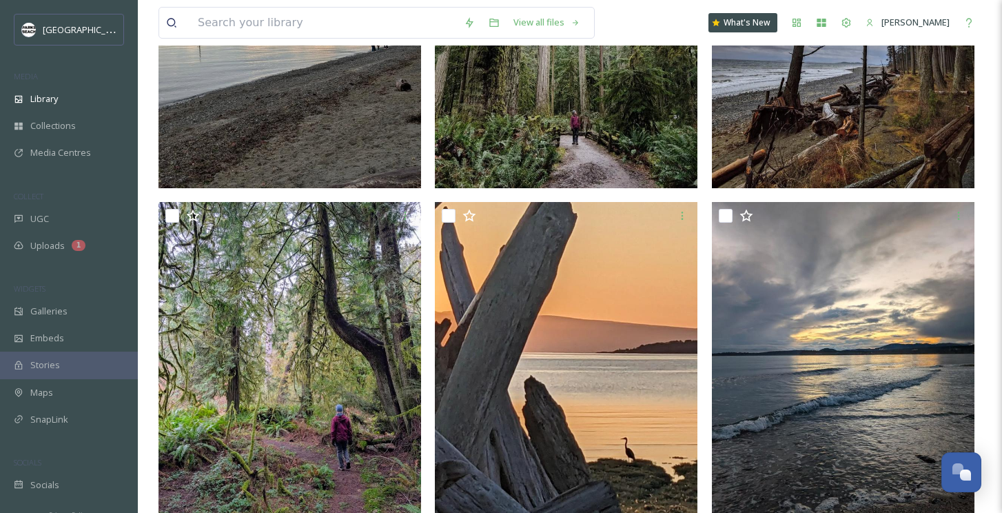
scroll to position [574, 0]
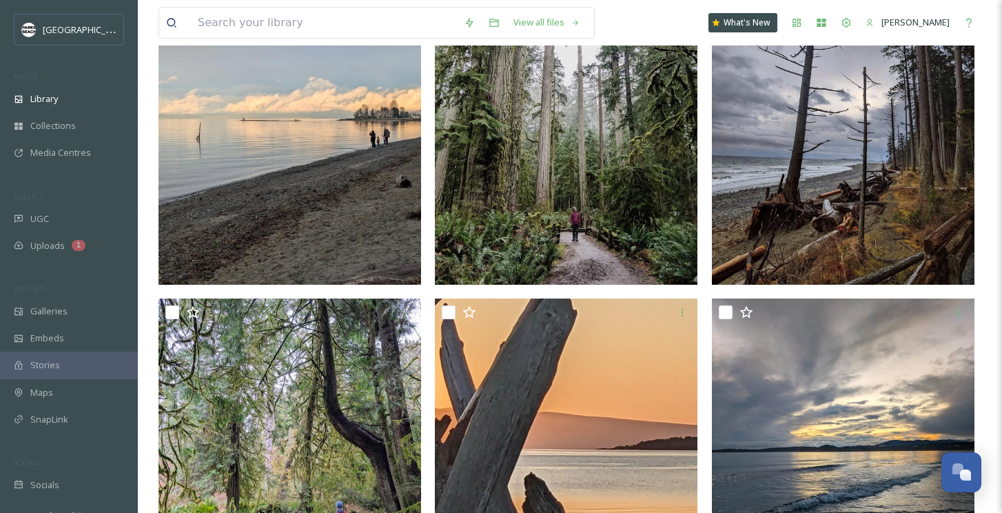
click at [555, 176] on img at bounding box center [566, 120] width 262 height 328
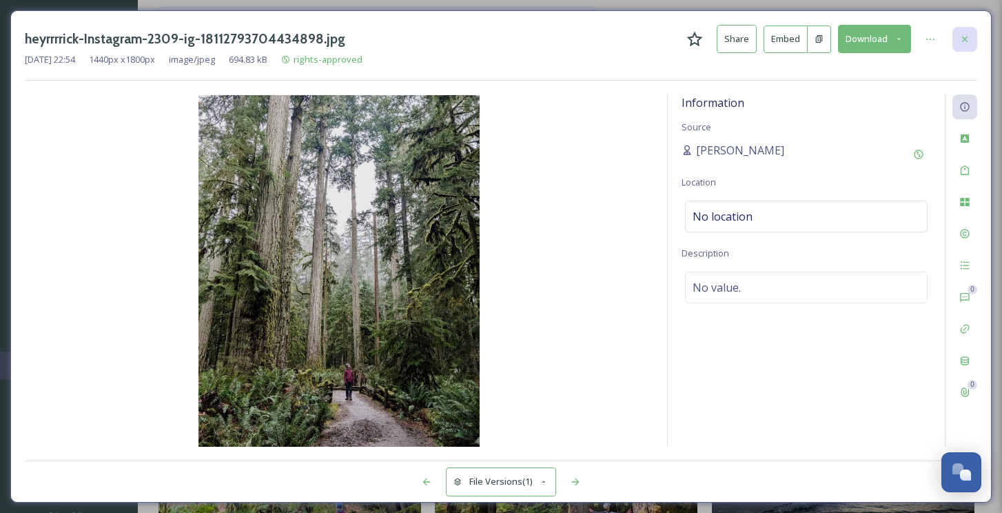
click at [962, 27] on div at bounding box center [964, 39] width 25 height 25
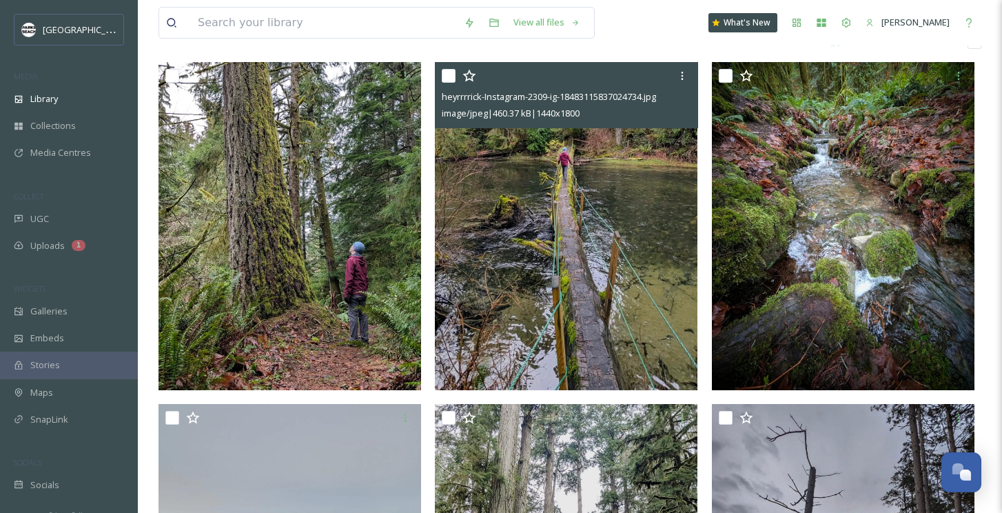
scroll to position [30, 0]
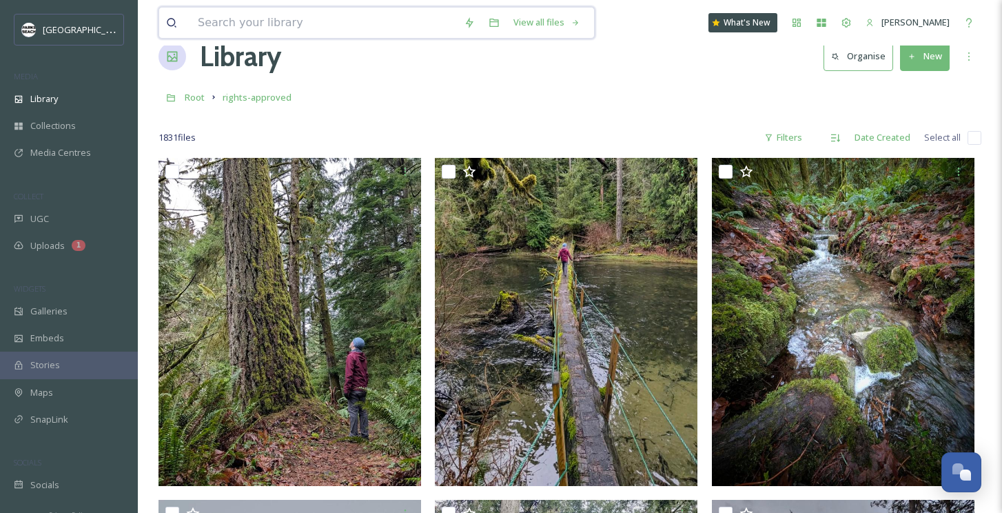
click at [335, 15] on input at bounding box center [324, 23] width 266 height 30
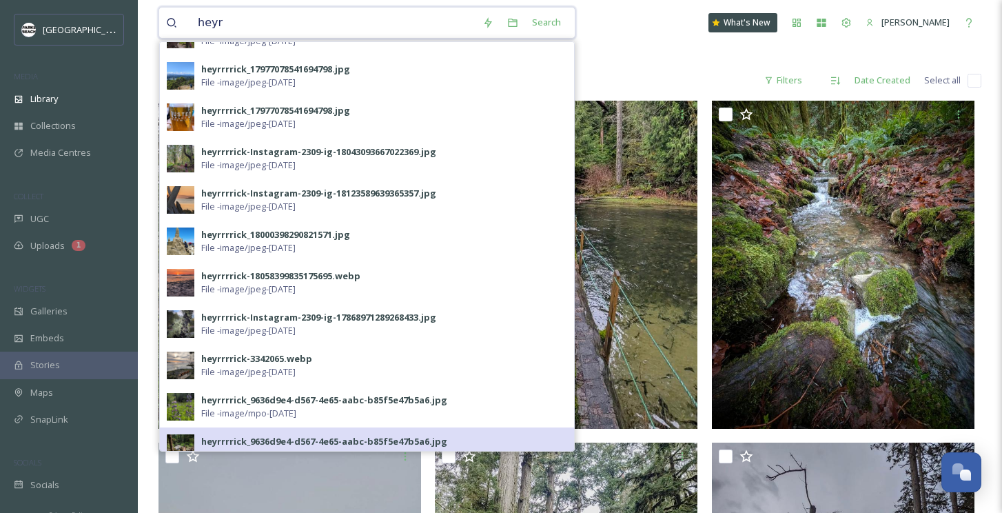
scroll to position [132, 0]
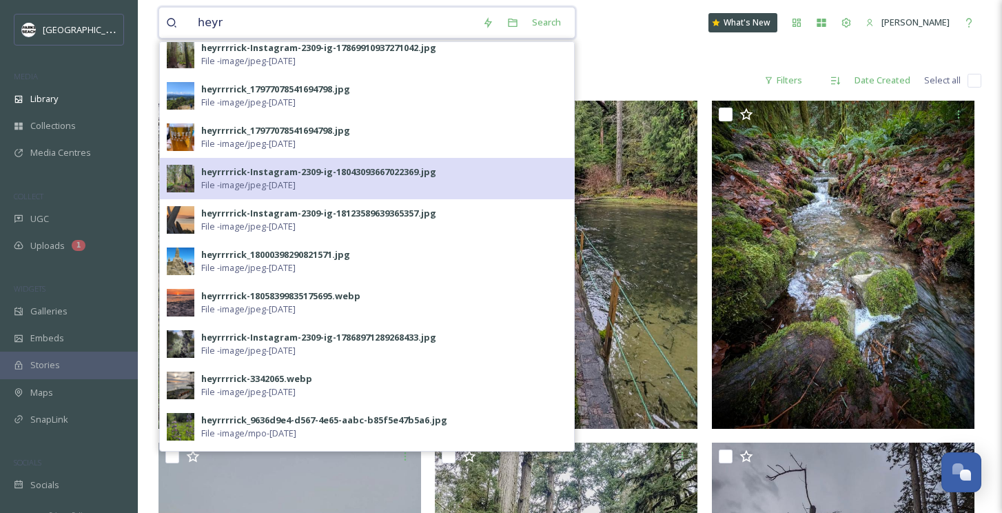
type input "heyr"
click at [248, 178] on span "File - image/jpeg - Feb 24 2025" at bounding box center [248, 184] width 94 height 13
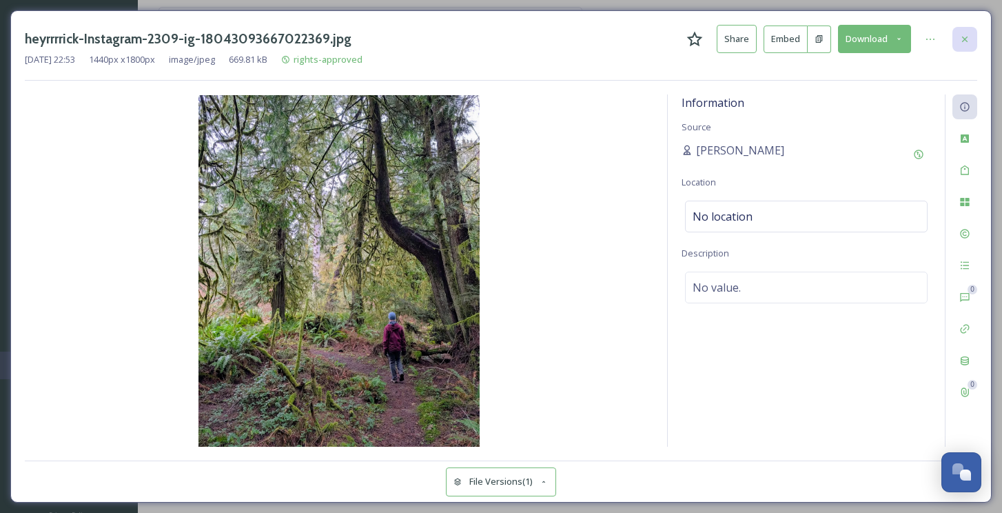
click at [964, 36] on icon at bounding box center [964, 39] width 11 height 11
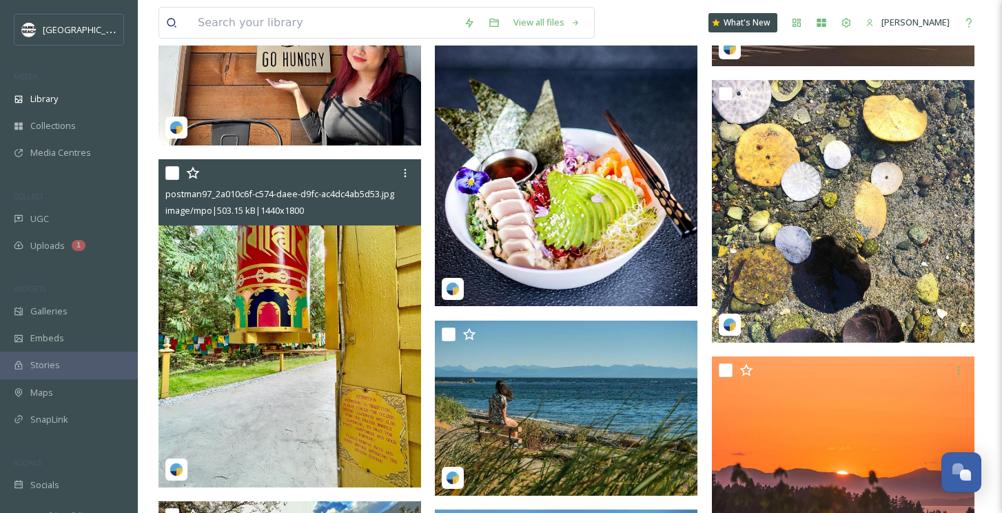
scroll to position [9925, 0]
